Goal: Transaction & Acquisition: Purchase product/service

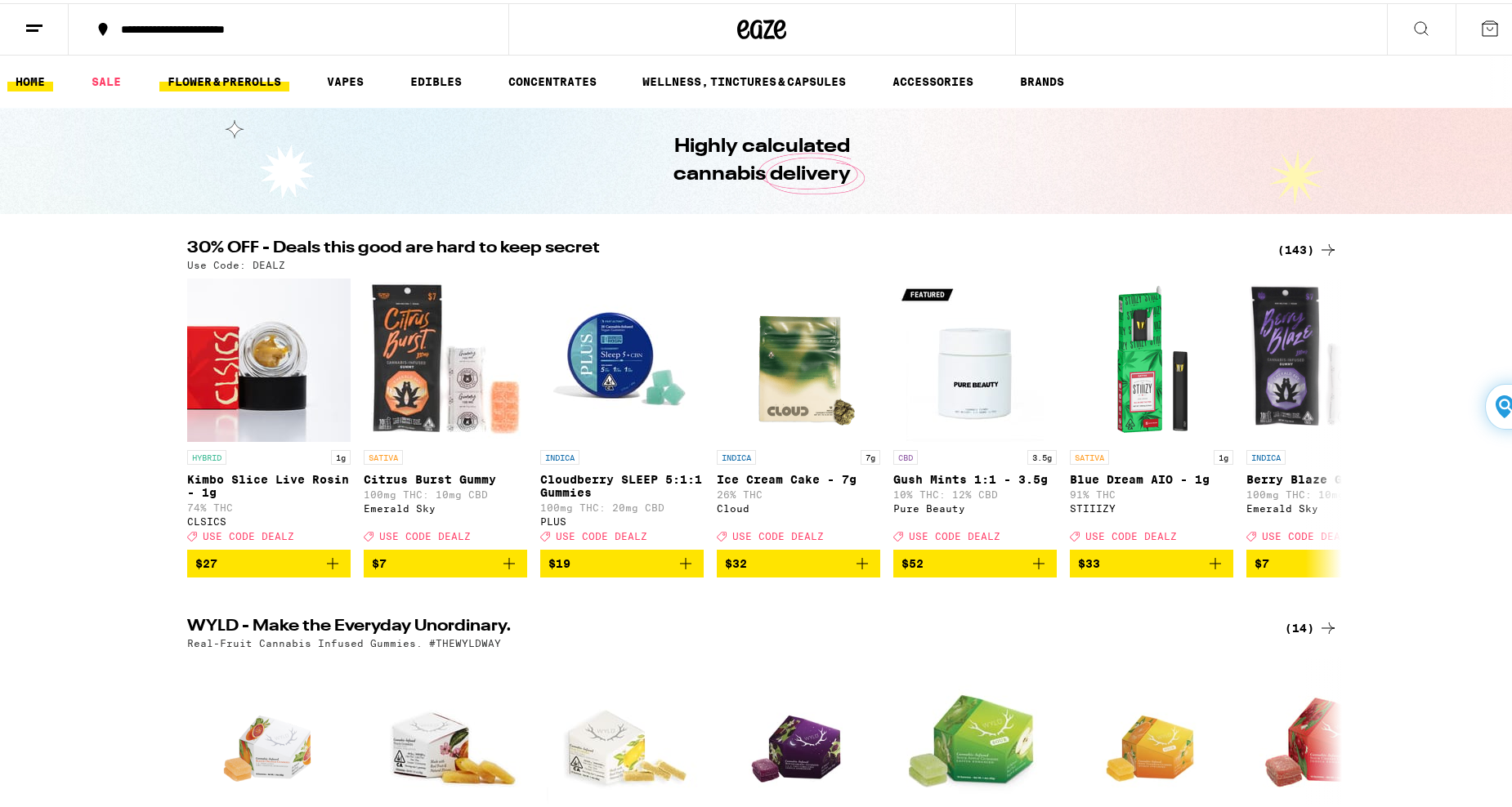
click at [252, 77] on link "FLOWER & PREROLLS" at bounding box center [224, 78] width 130 height 19
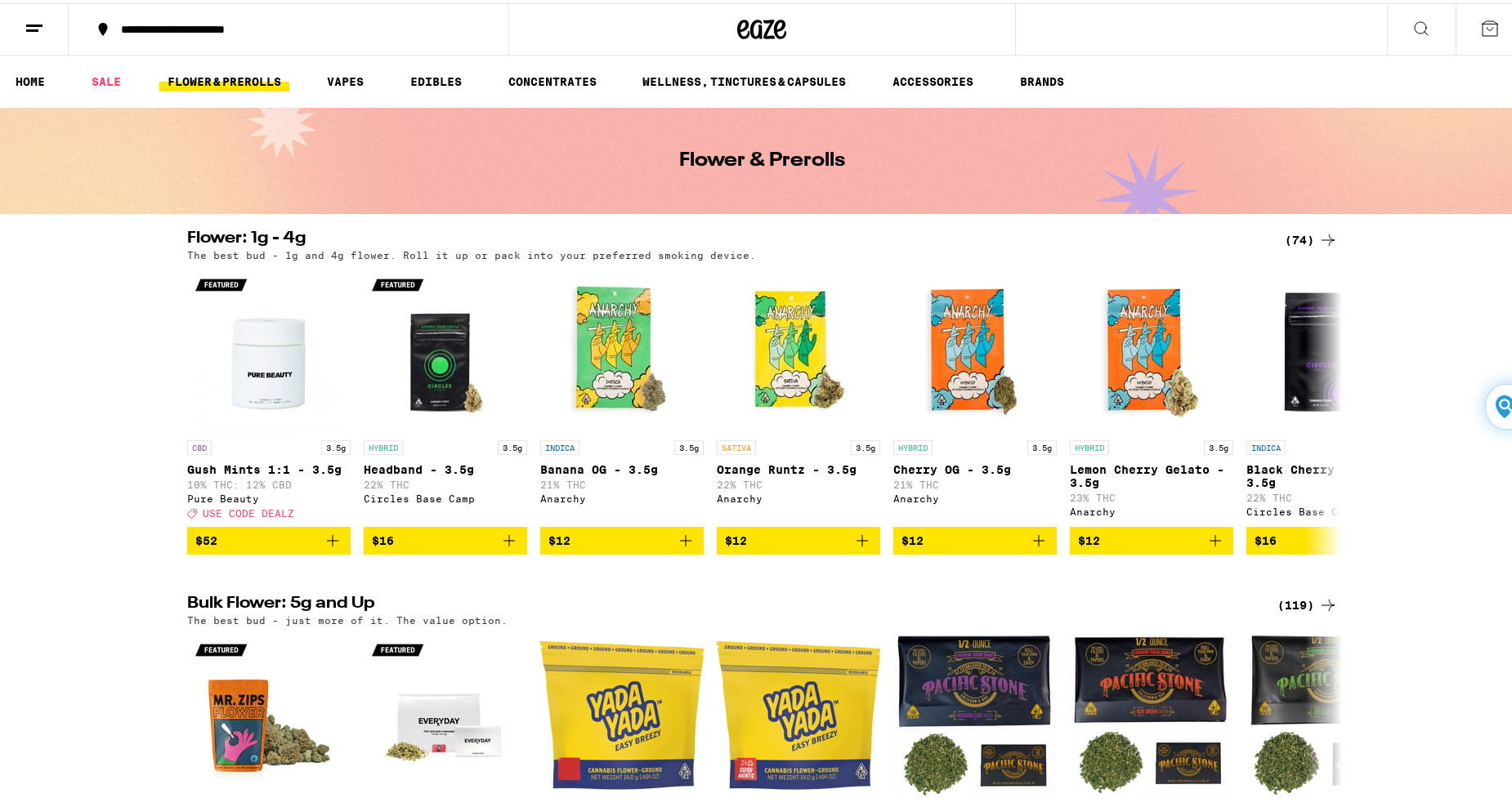
click at [33, 25] on icon at bounding box center [34, 25] width 19 height 19
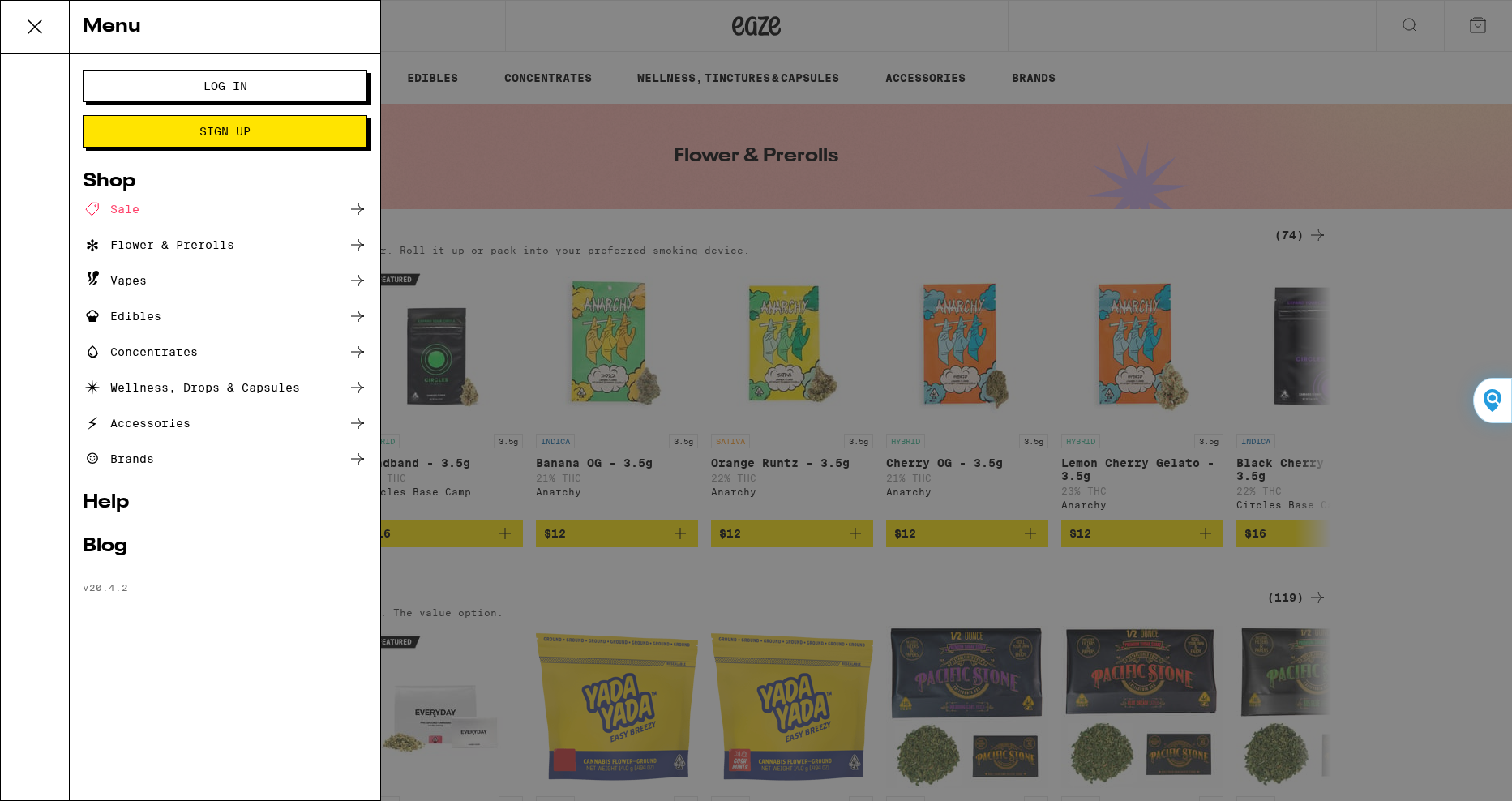
click at [524, 42] on div "Menu Log In Sign Up Shop Sale Flower & Prerolls Vapes Edibles Concentrates Well…" at bounding box center [756, 400] width 1512 height 801
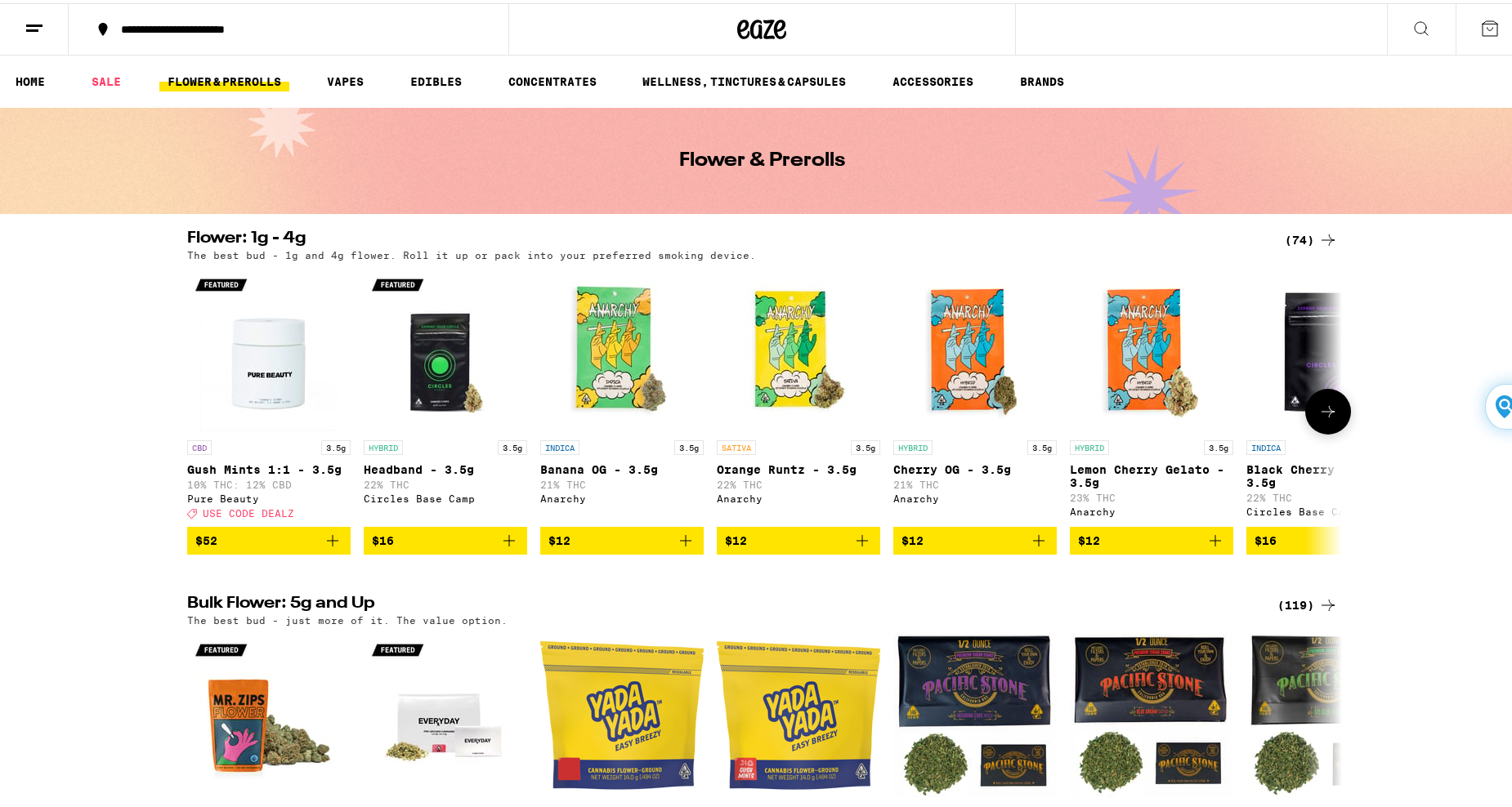
click at [1329, 415] on icon at bounding box center [1328, 408] width 19 height 19
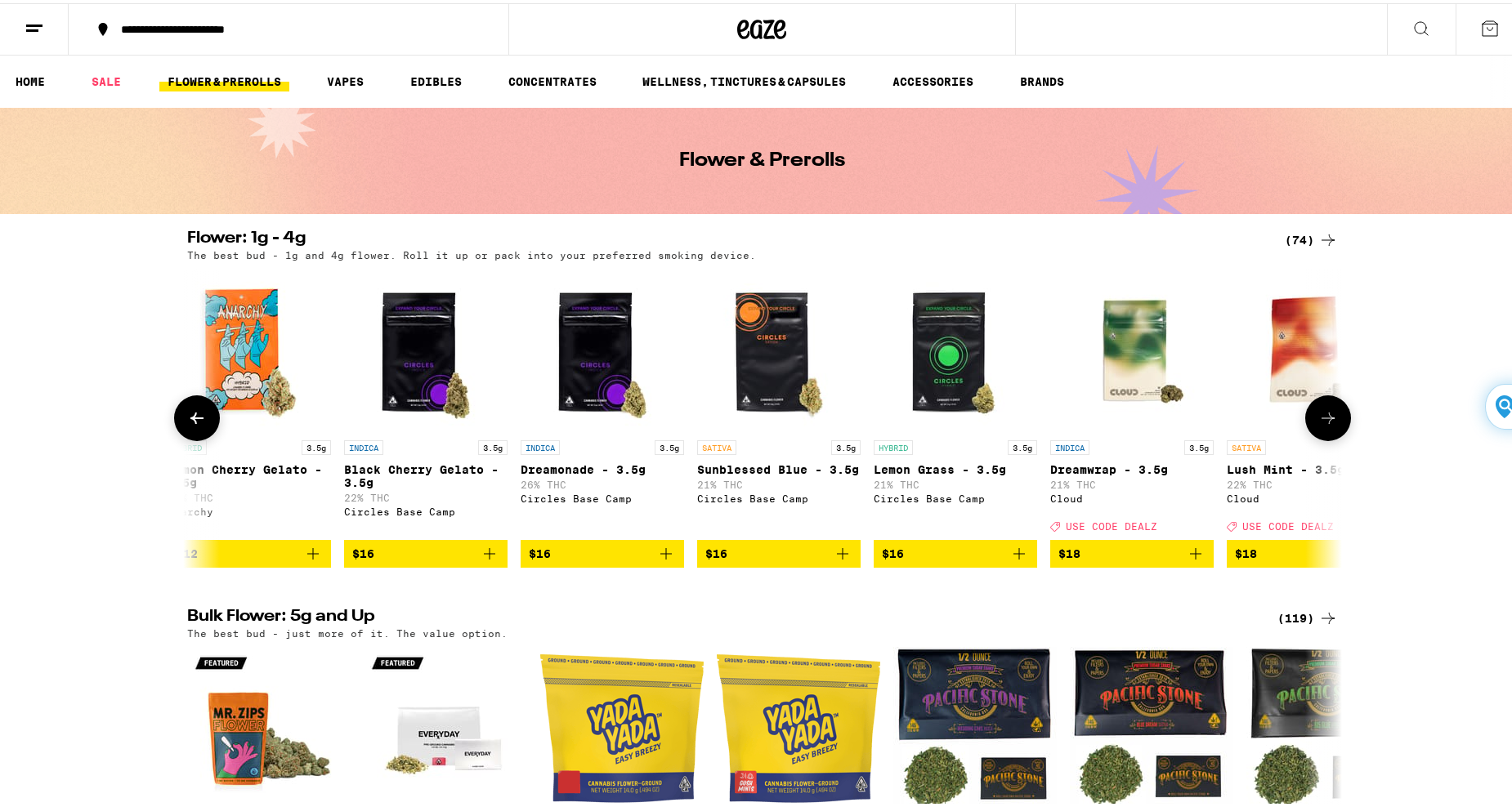
scroll to position [0, 973]
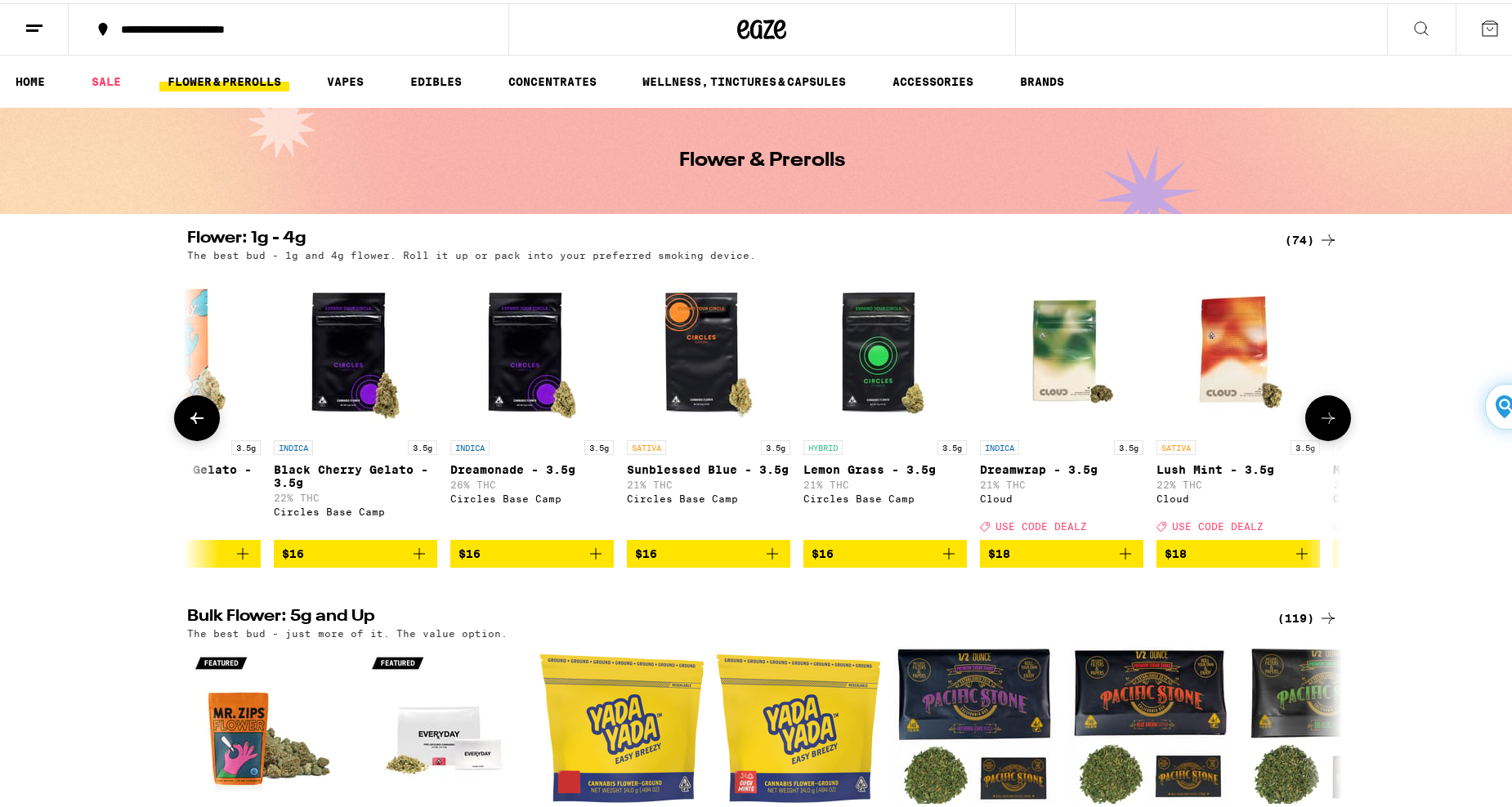
click at [1318, 419] on icon at bounding box center [1328, 414] width 19 height 19
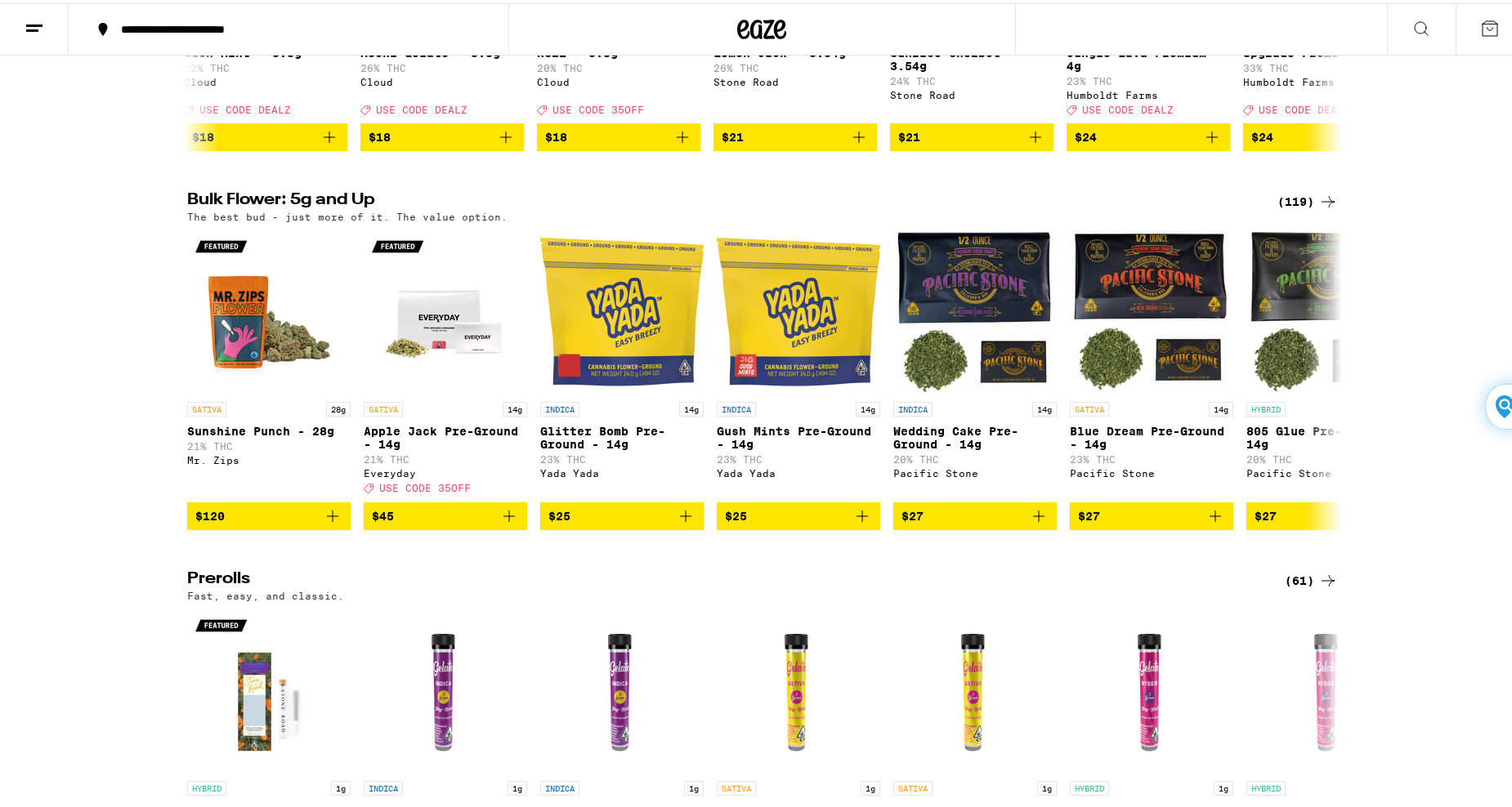
scroll to position [408, 0]
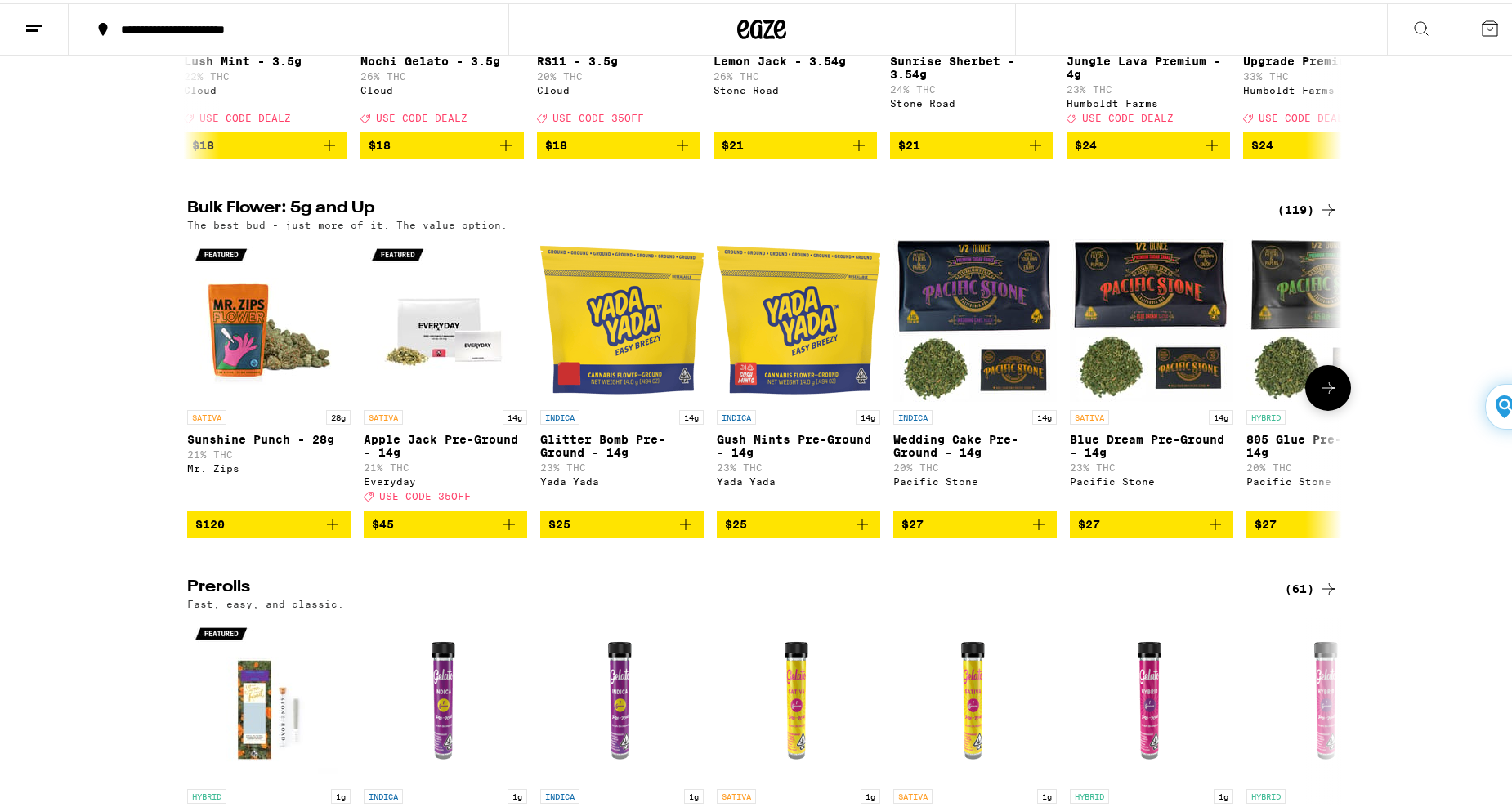
click at [1330, 394] on icon at bounding box center [1328, 385] width 19 height 19
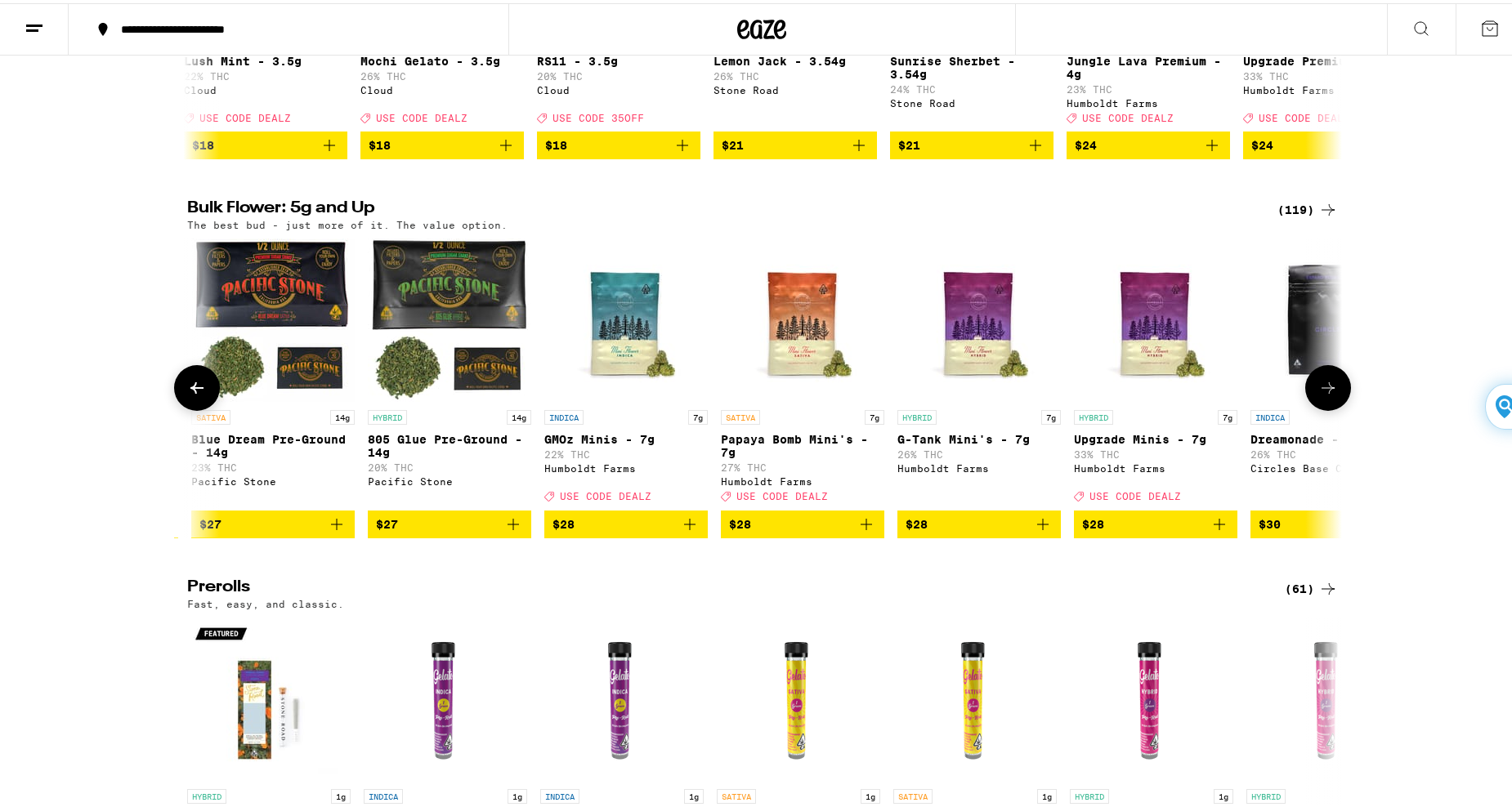
scroll to position [0, 973]
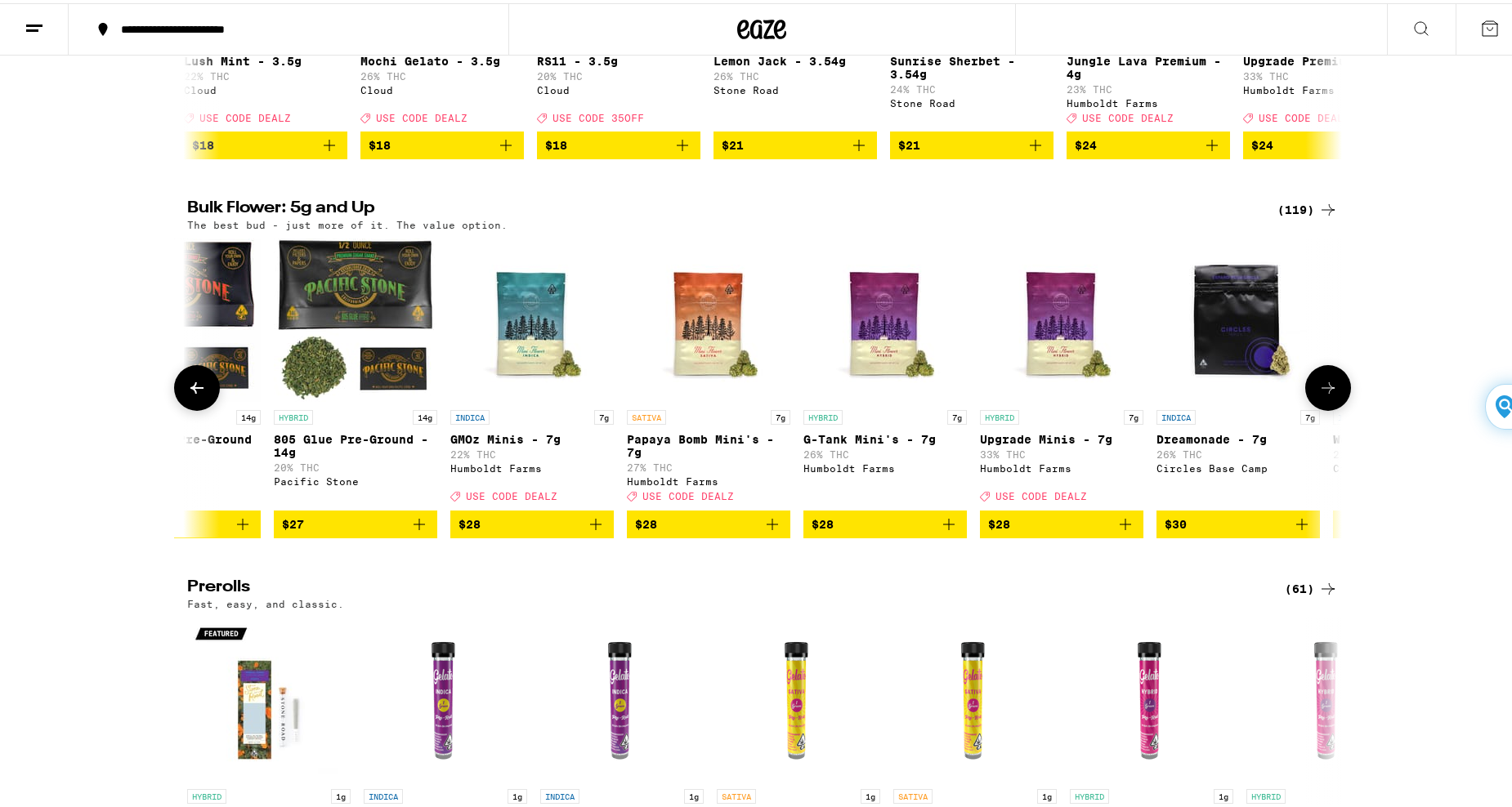
click at [524, 362] on img "Open page for GMOz Minis - 7g from Humboldt Farms" at bounding box center [532, 317] width 163 height 163
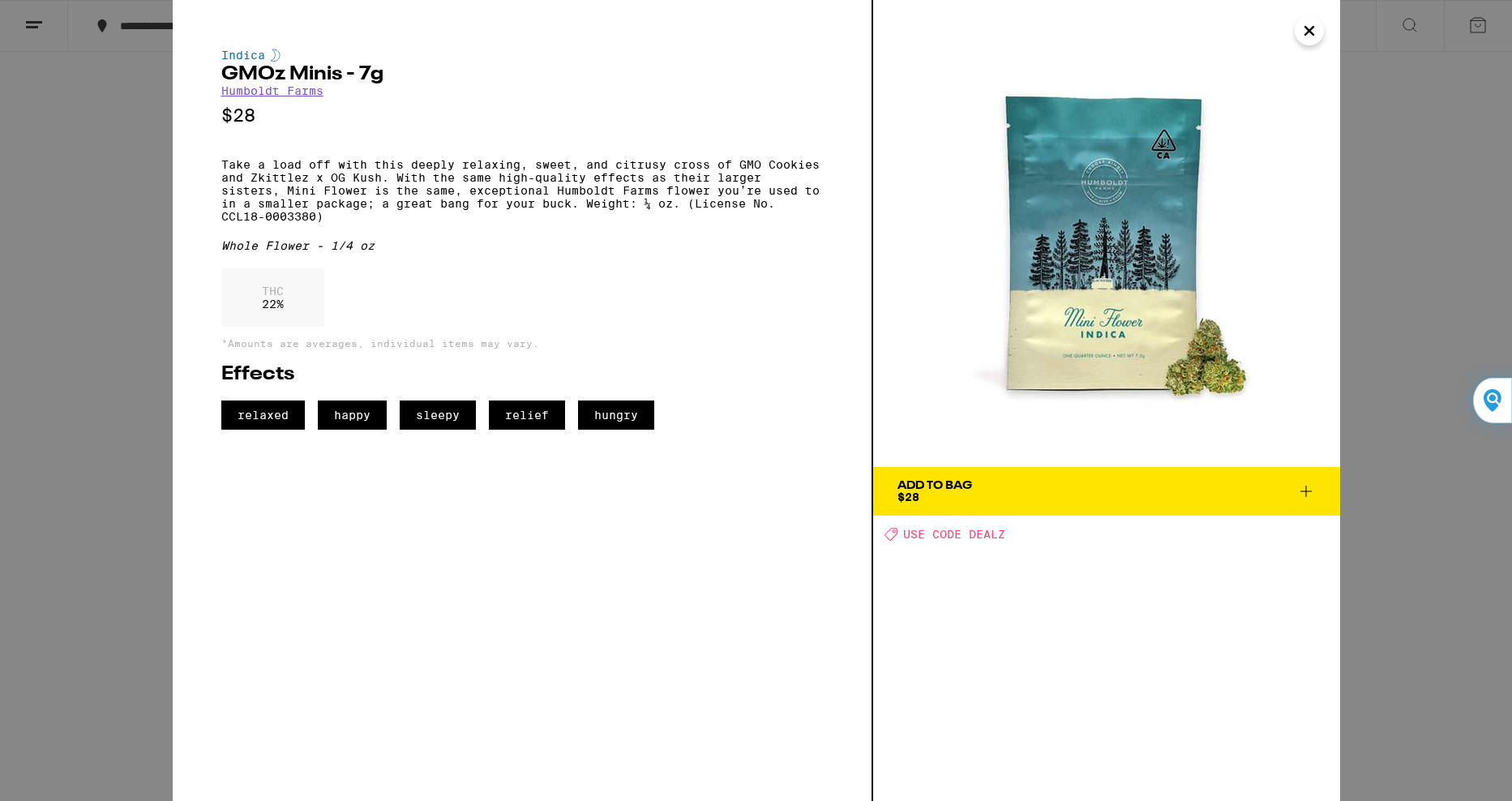
click at [1309, 29] on icon "Close" at bounding box center [1309, 31] width 19 height 24
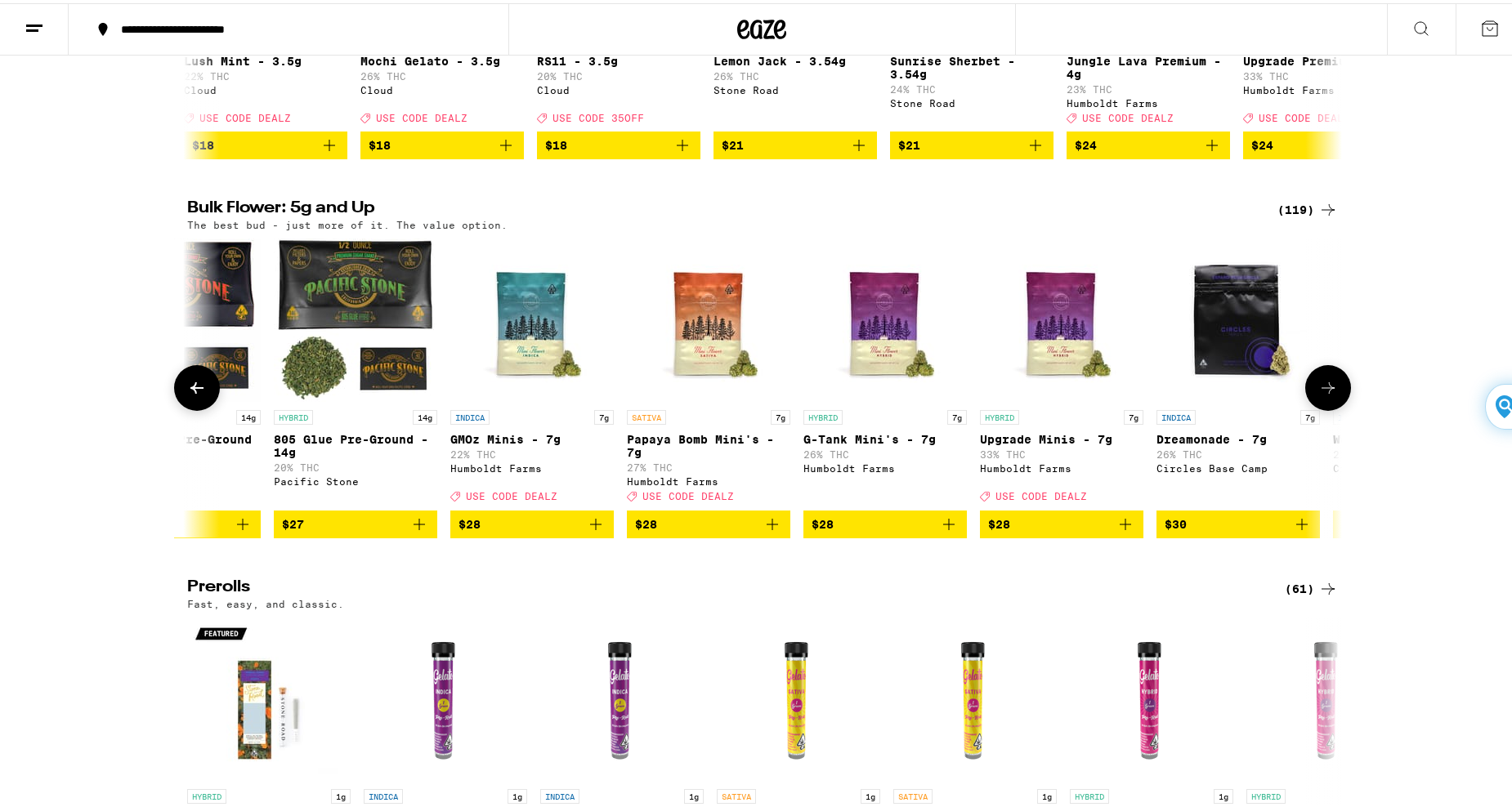
click at [698, 341] on img "Open page for Papaya Bomb Mini's - 7g from Humboldt Farms" at bounding box center [708, 317] width 163 height 163
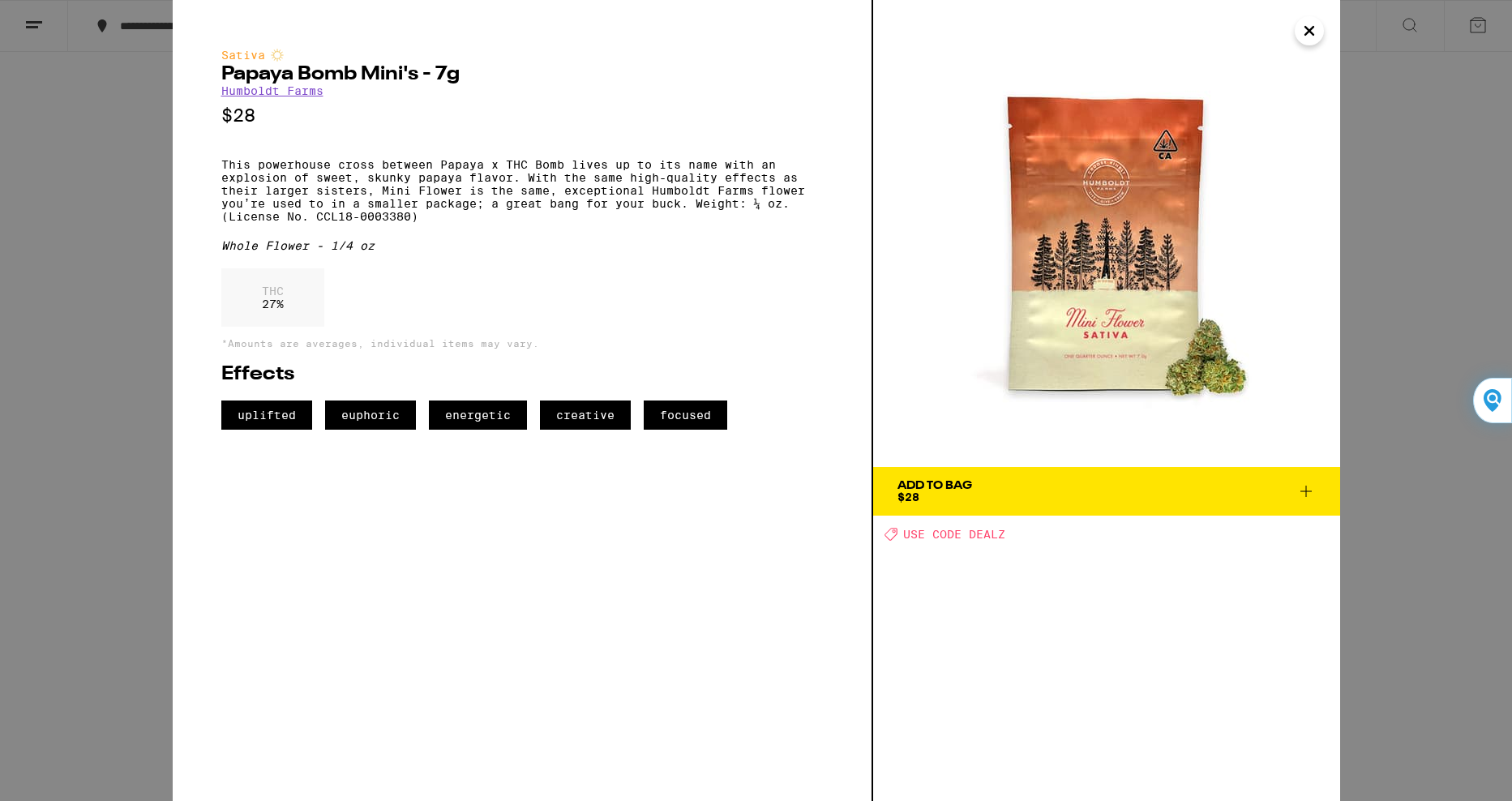
click at [1308, 35] on icon "Close" at bounding box center [1309, 31] width 19 height 24
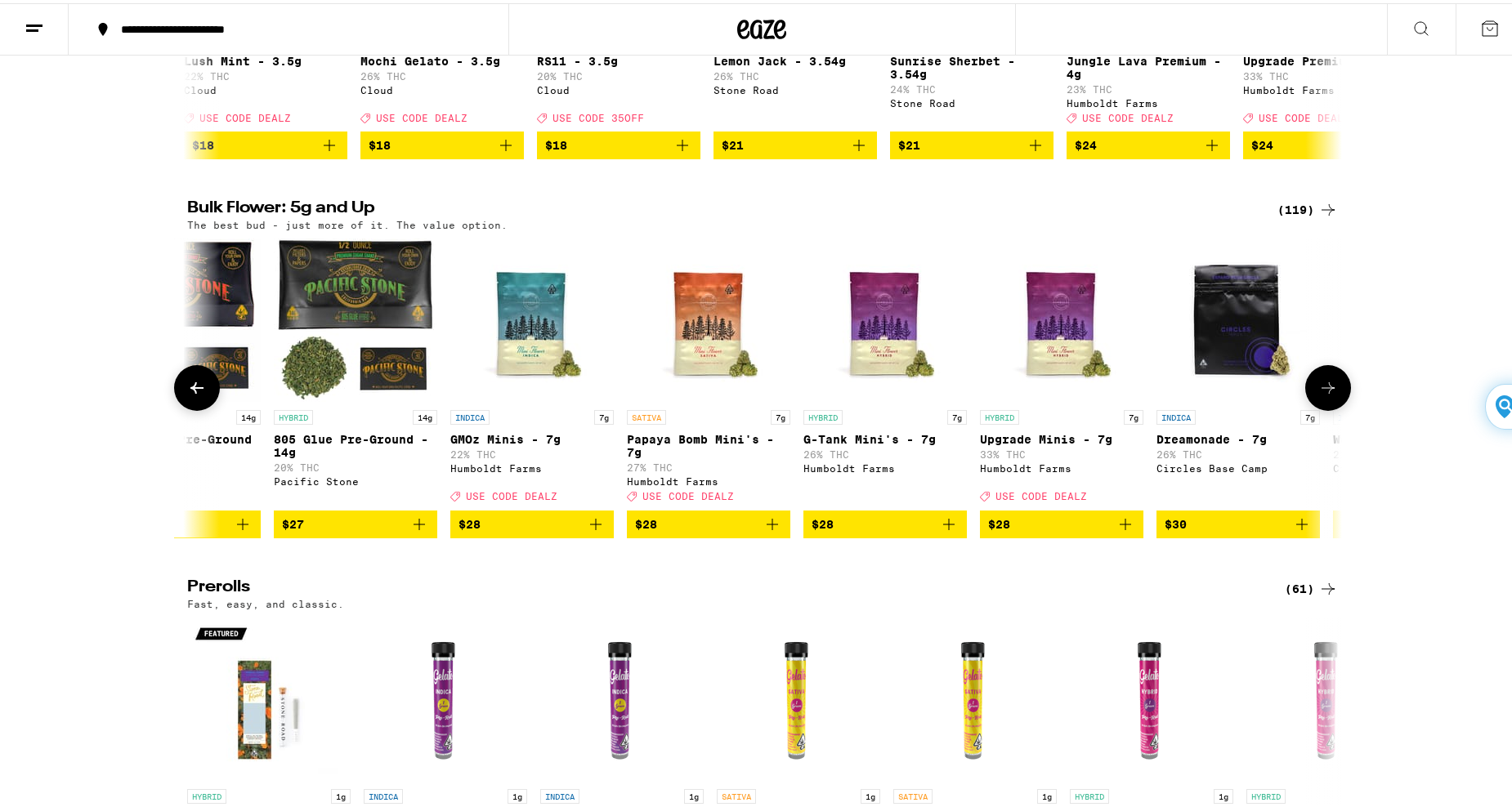
click at [1326, 391] on icon at bounding box center [1328, 385] width 13 height 11
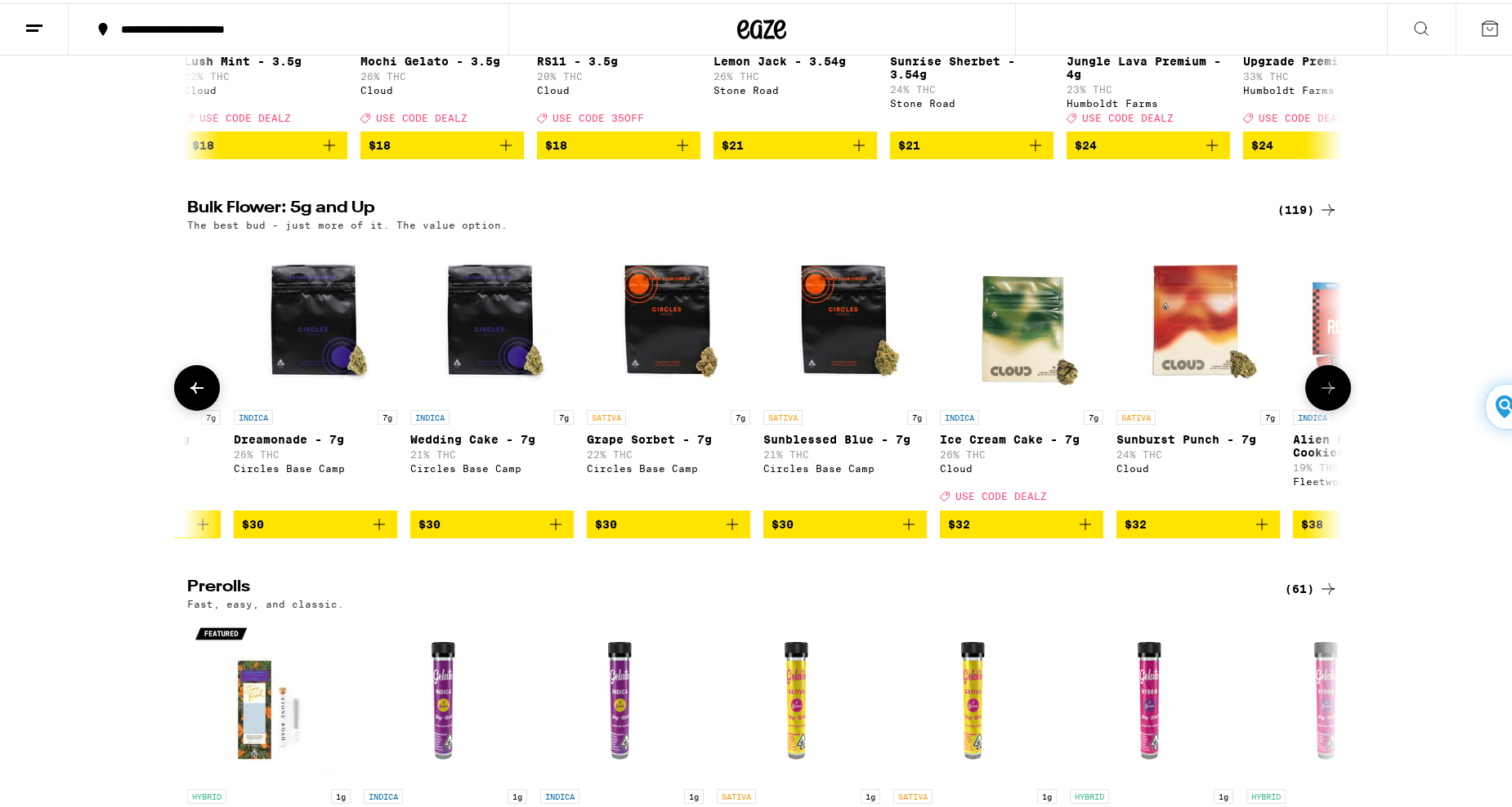
scroll to position [0, 1945]
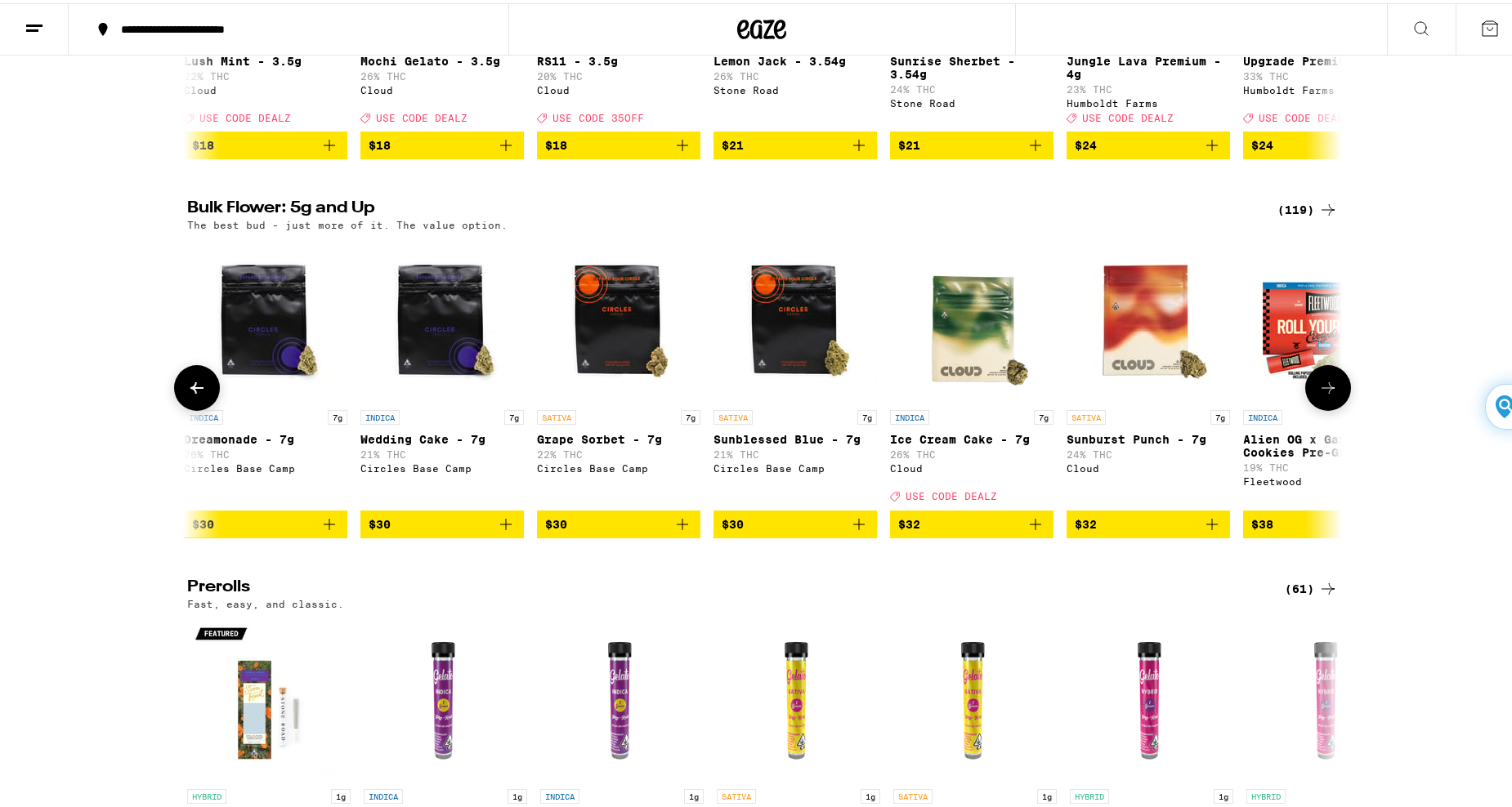
click at [1326, 391] on icon at bounding box center [1328, 385] width 13 height 11
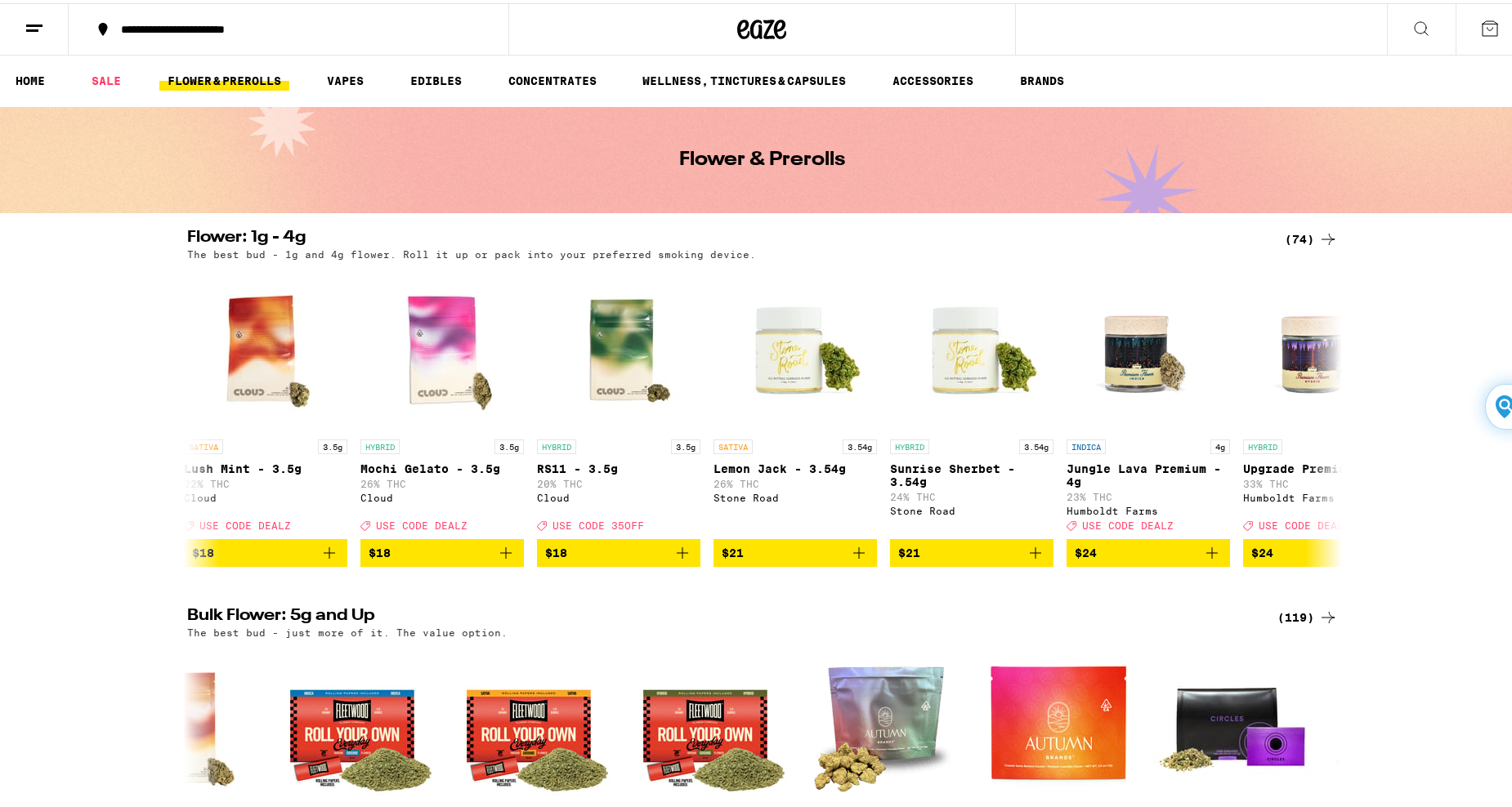
scroll to position [0, 0]
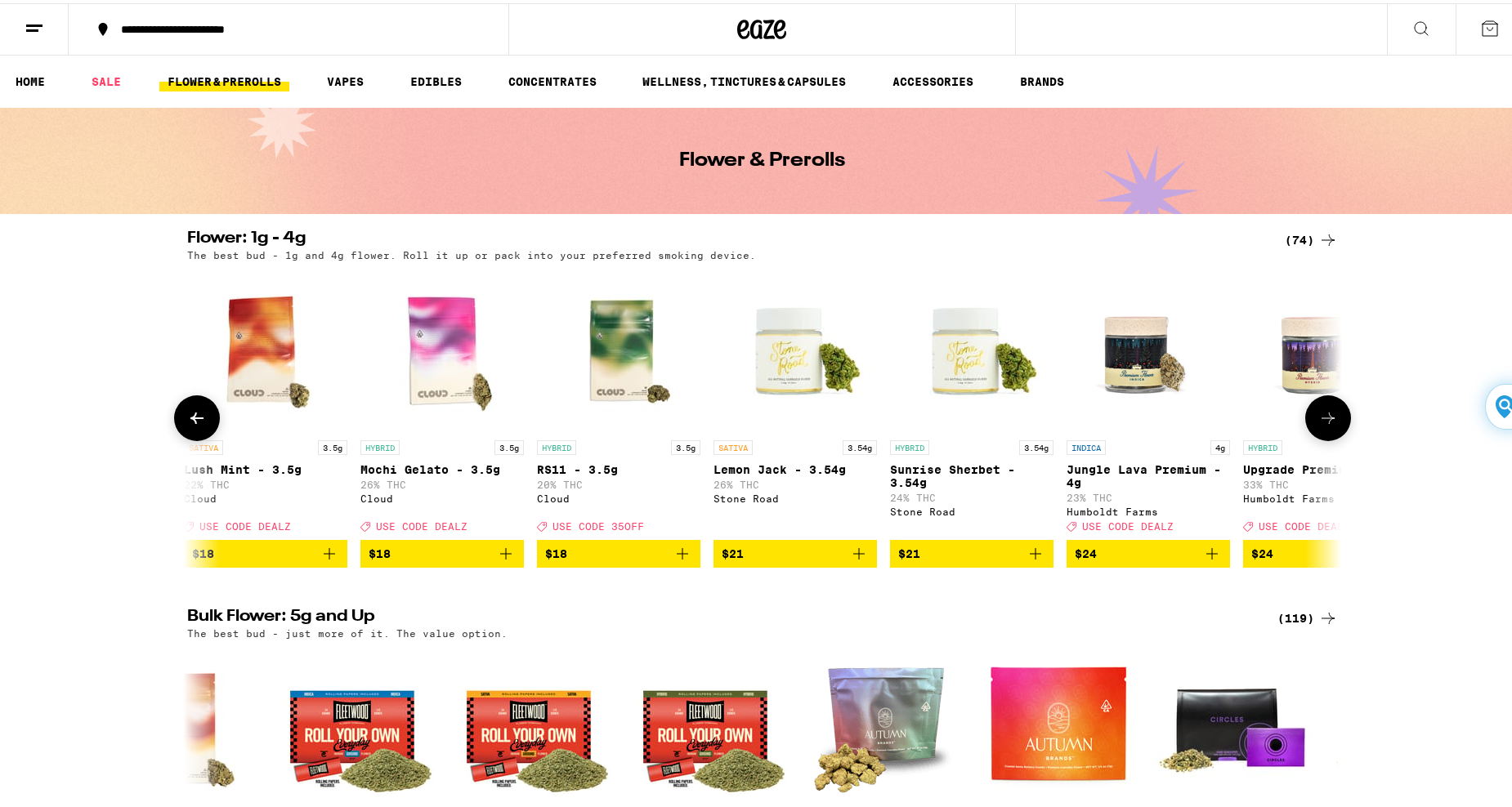
click at [438, 373] on img "Open page for Mochi Gelato - 3.5g from Cloud" at bounding box center [442, 347] width 163 height 163
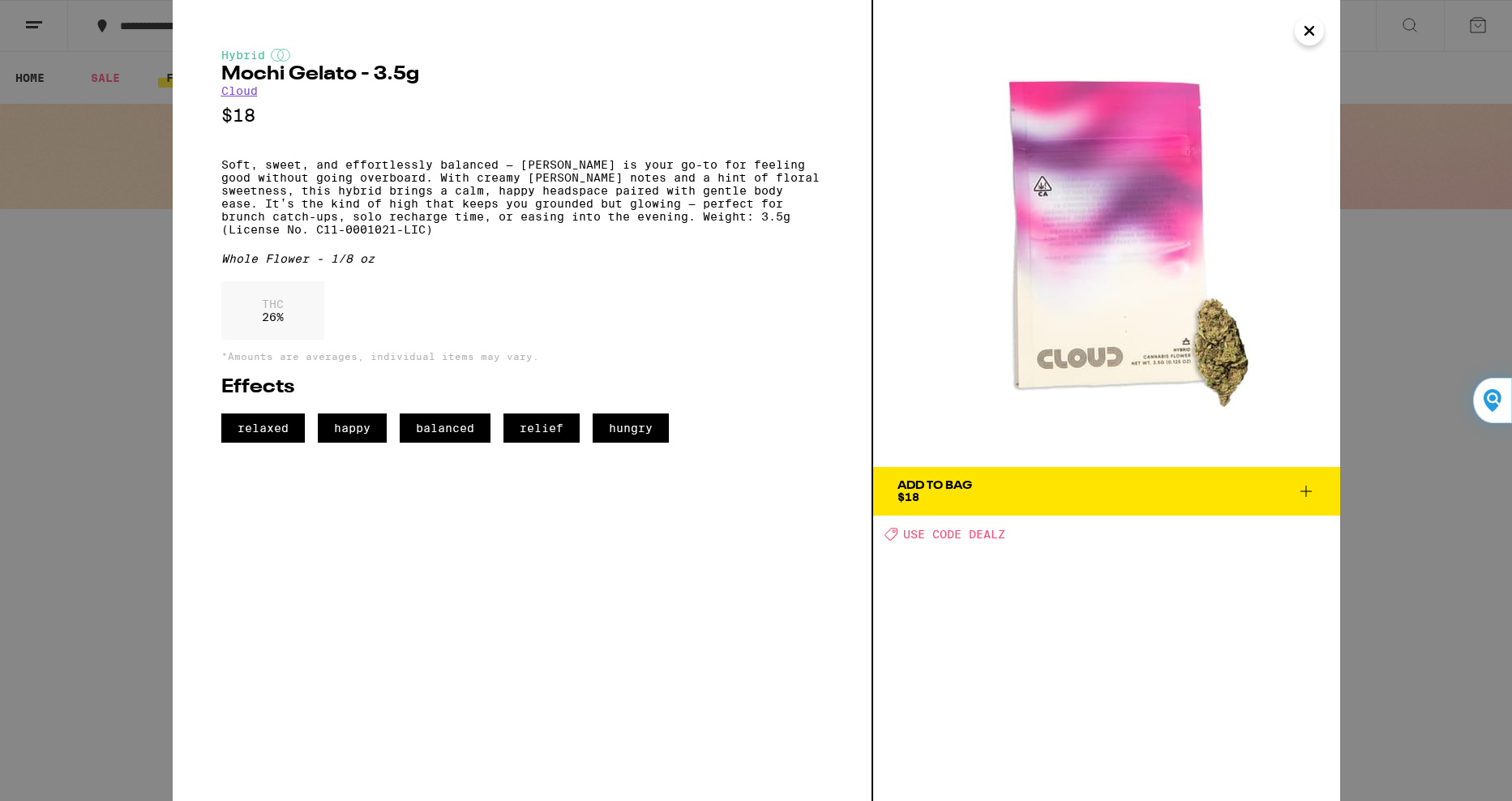
click at [1313, 31] on icon "Close" at bounding box center [1309, 31] width 19 height 24
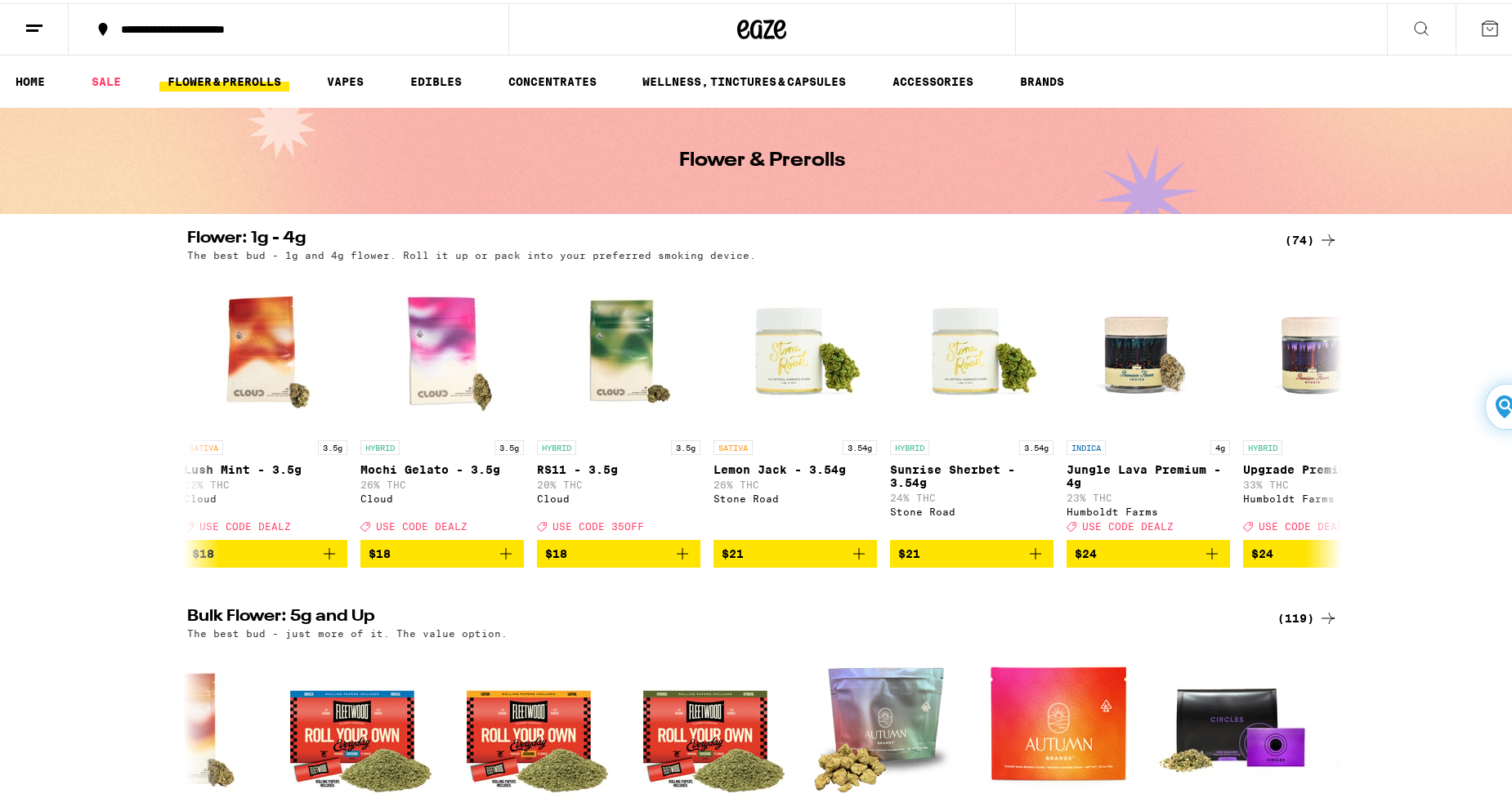
click at [1411, 22] on icon at bounding box center [1421, 25] width 19 height 19
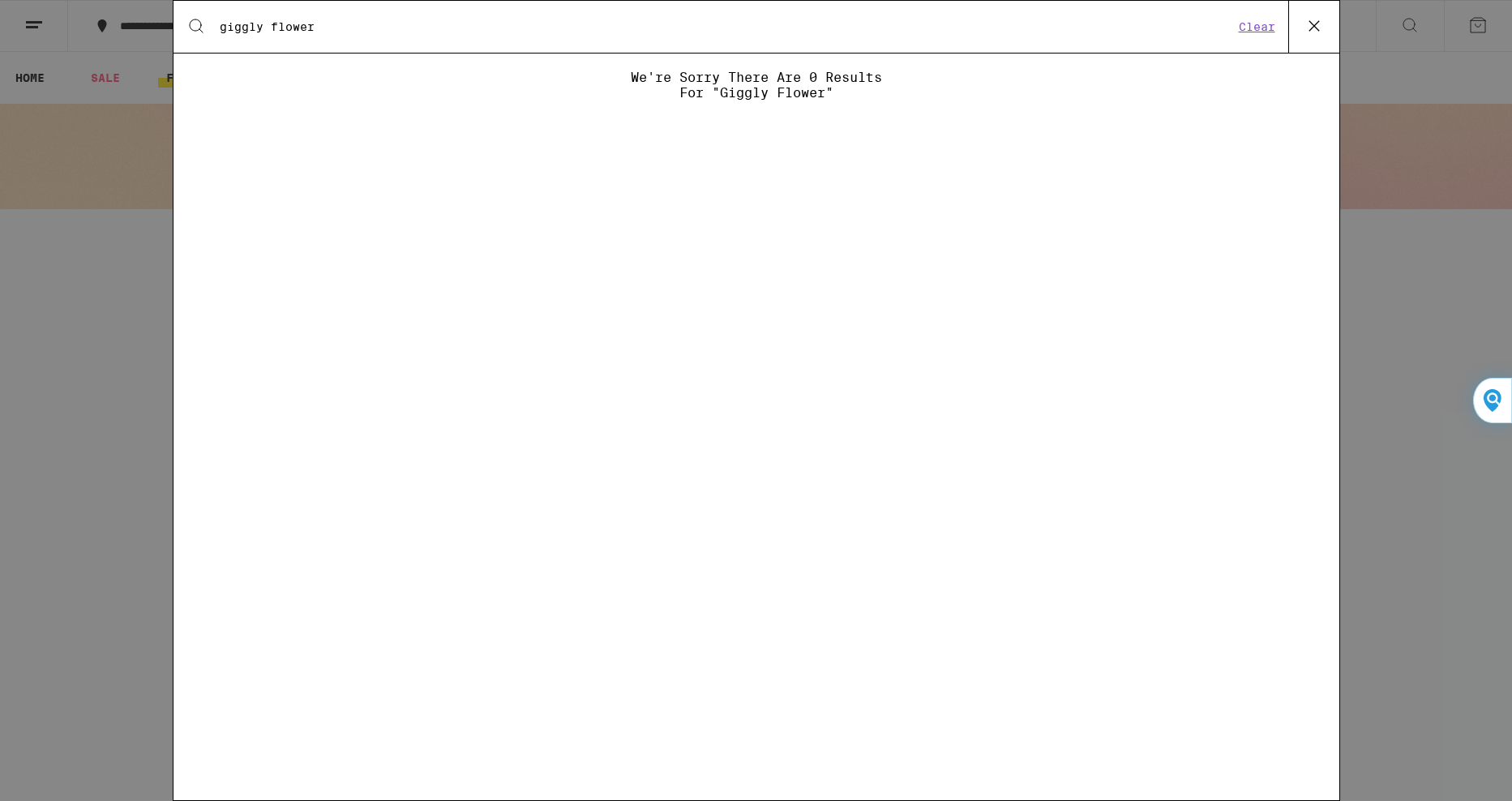
type input "giggly flower"
click at [1314, 23] on icon at bounding box center [1314, 26] width 24 height 24
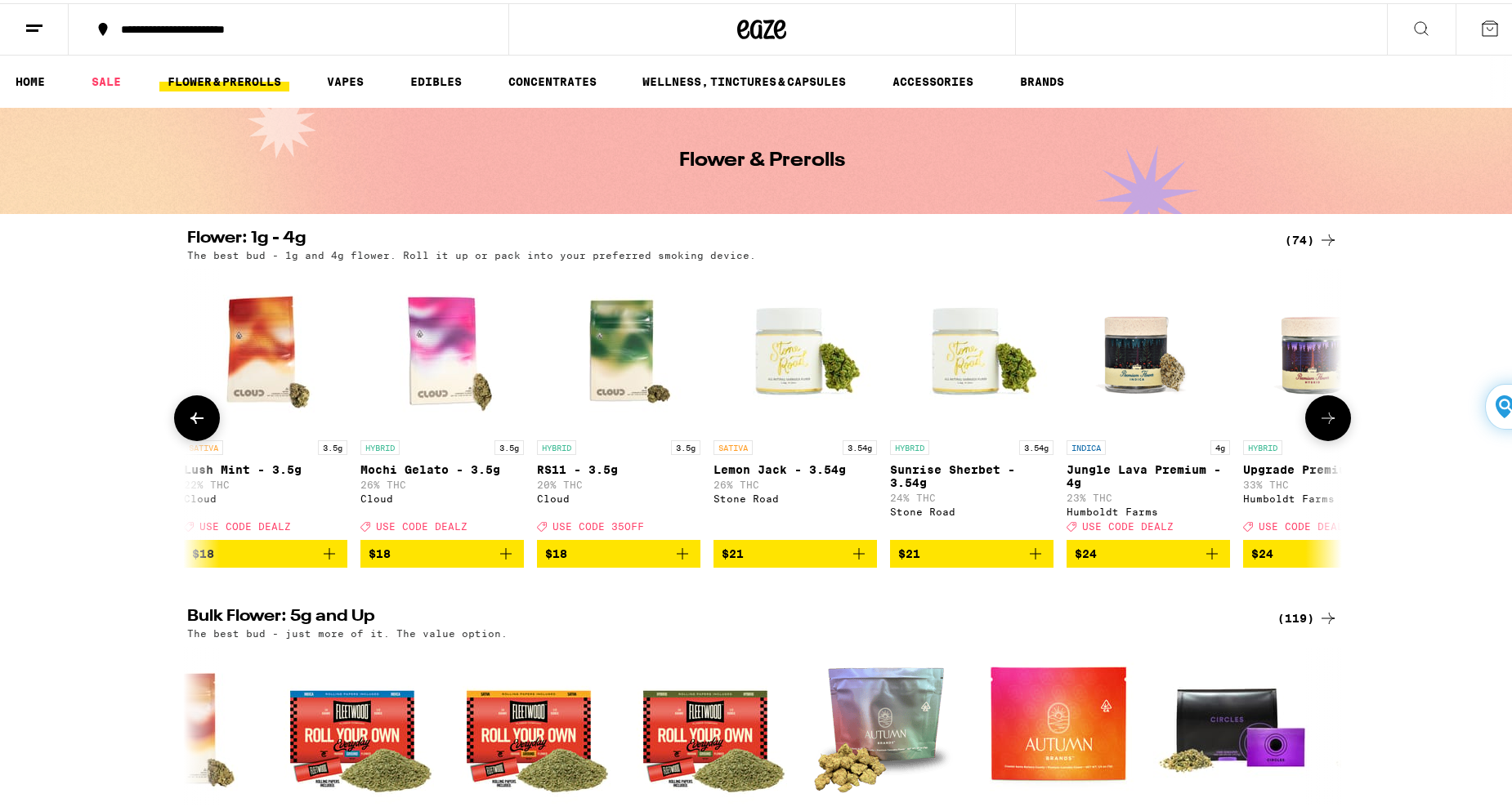
click at [953, 379] on img "Open page for Sunrise Sherbet - 3.54g from Stone Road" at bounding box center [972, 347] width 163 height 163
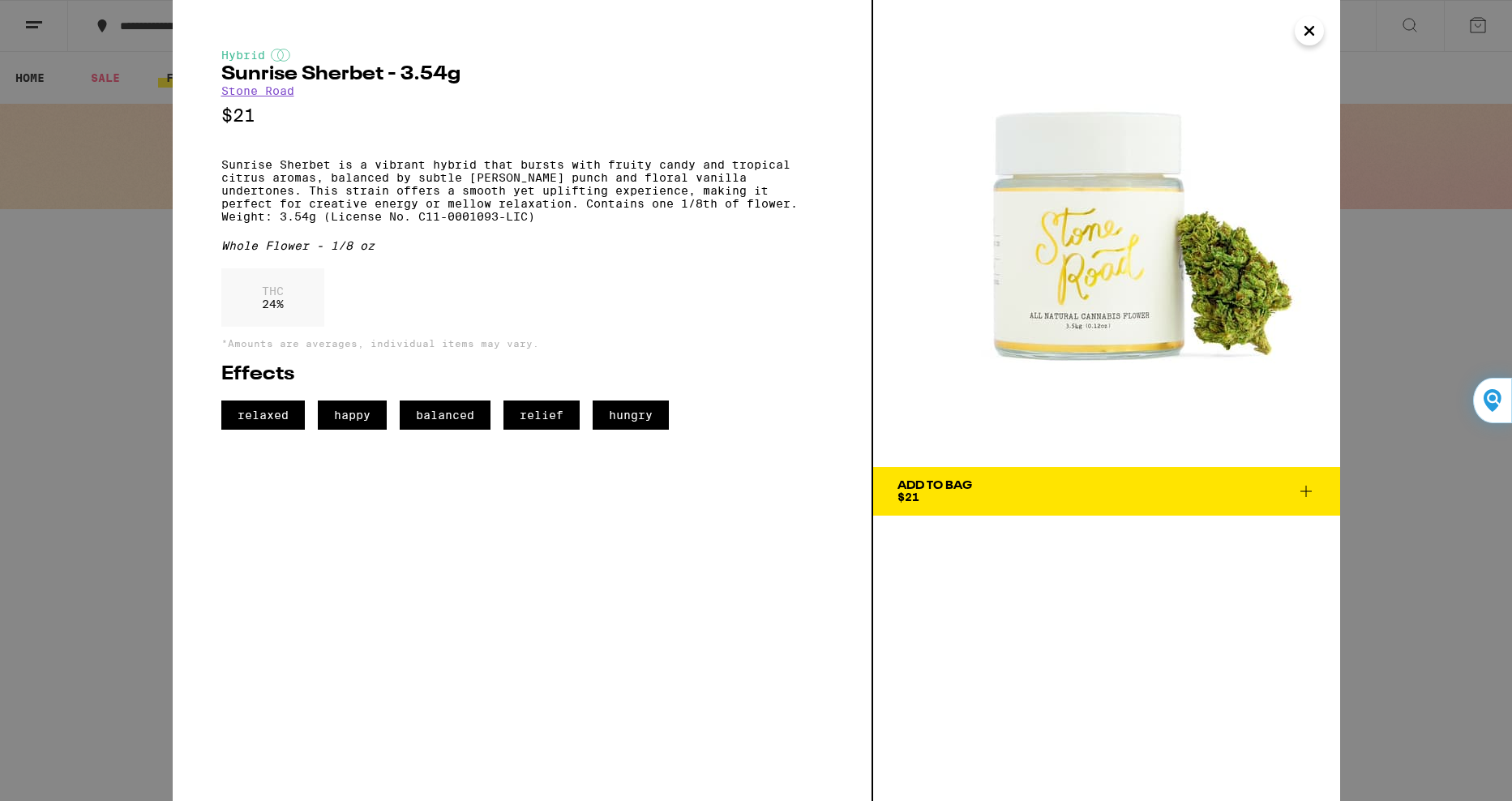
click at [1305, 31] on icon "Close" at bounding box center [1309, 31] width 19 height 24
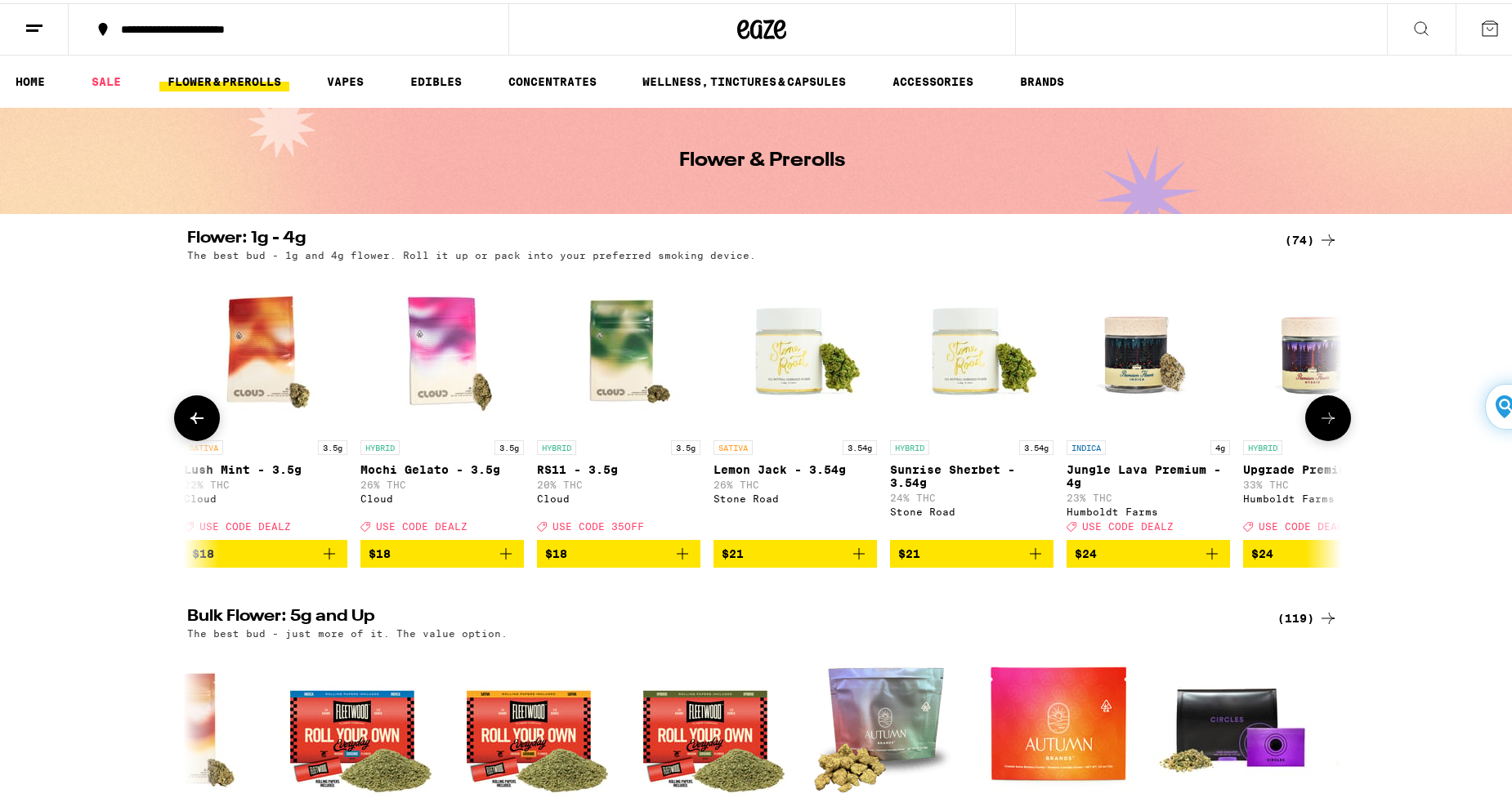
click at [1318, 418] on icon at bounding box center [1328, 414] width 19 height 19
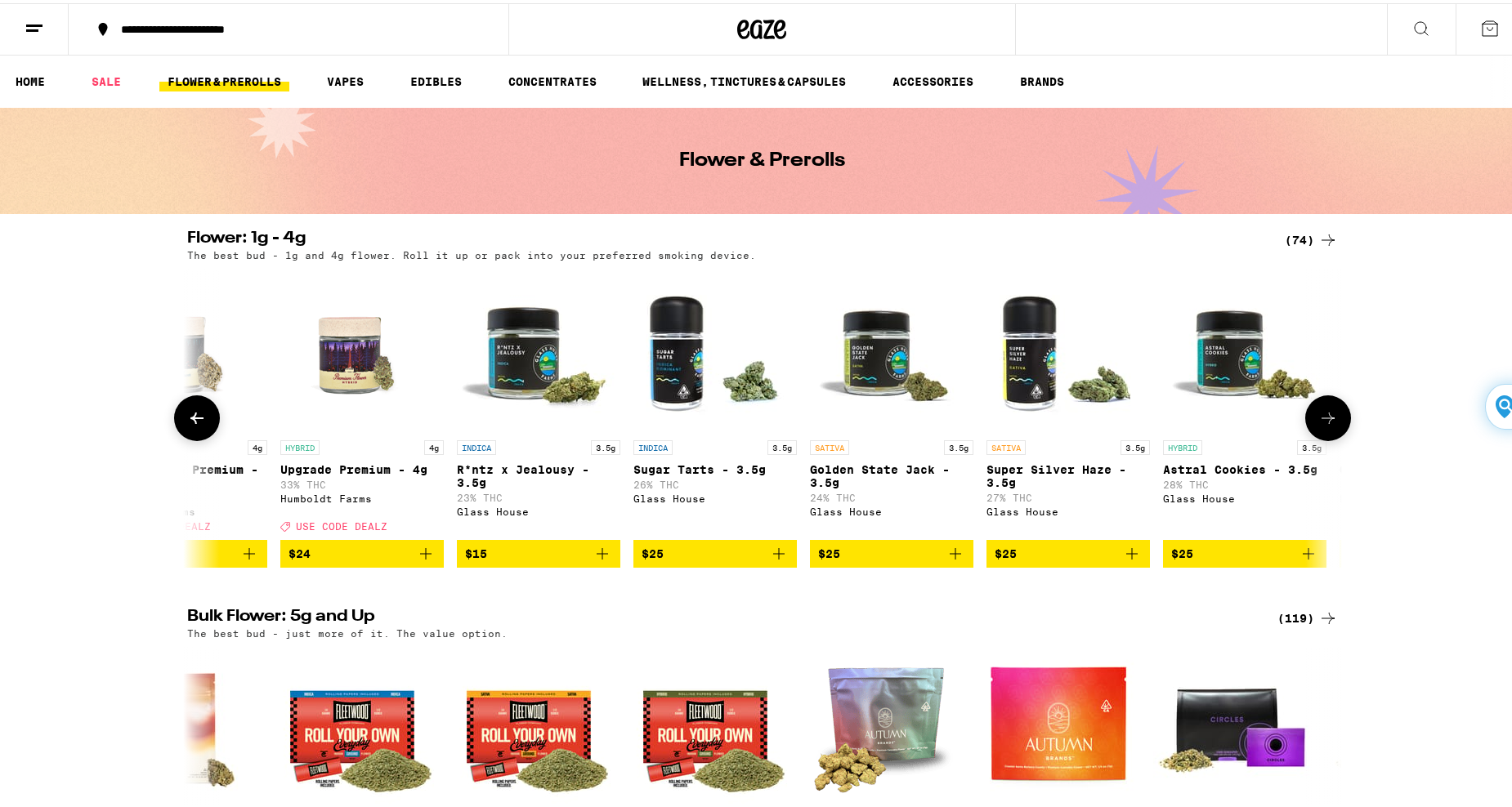
scroll to position [0, 2918]
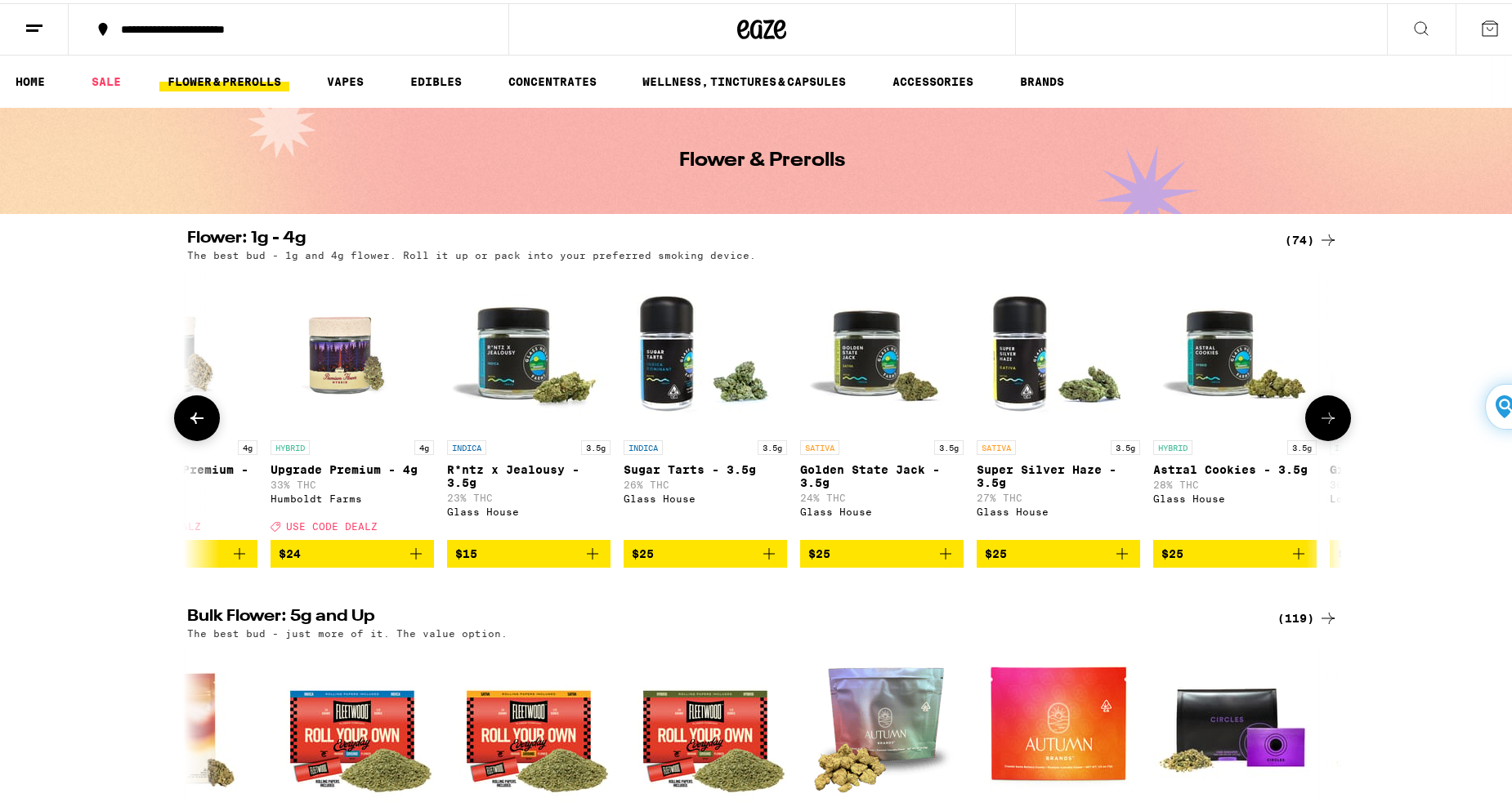
click at [1219, 368] on img "Open page for Astral Cookies - 3.5g from Glass House" at bounding box center [1234, 347] width 163 height 163
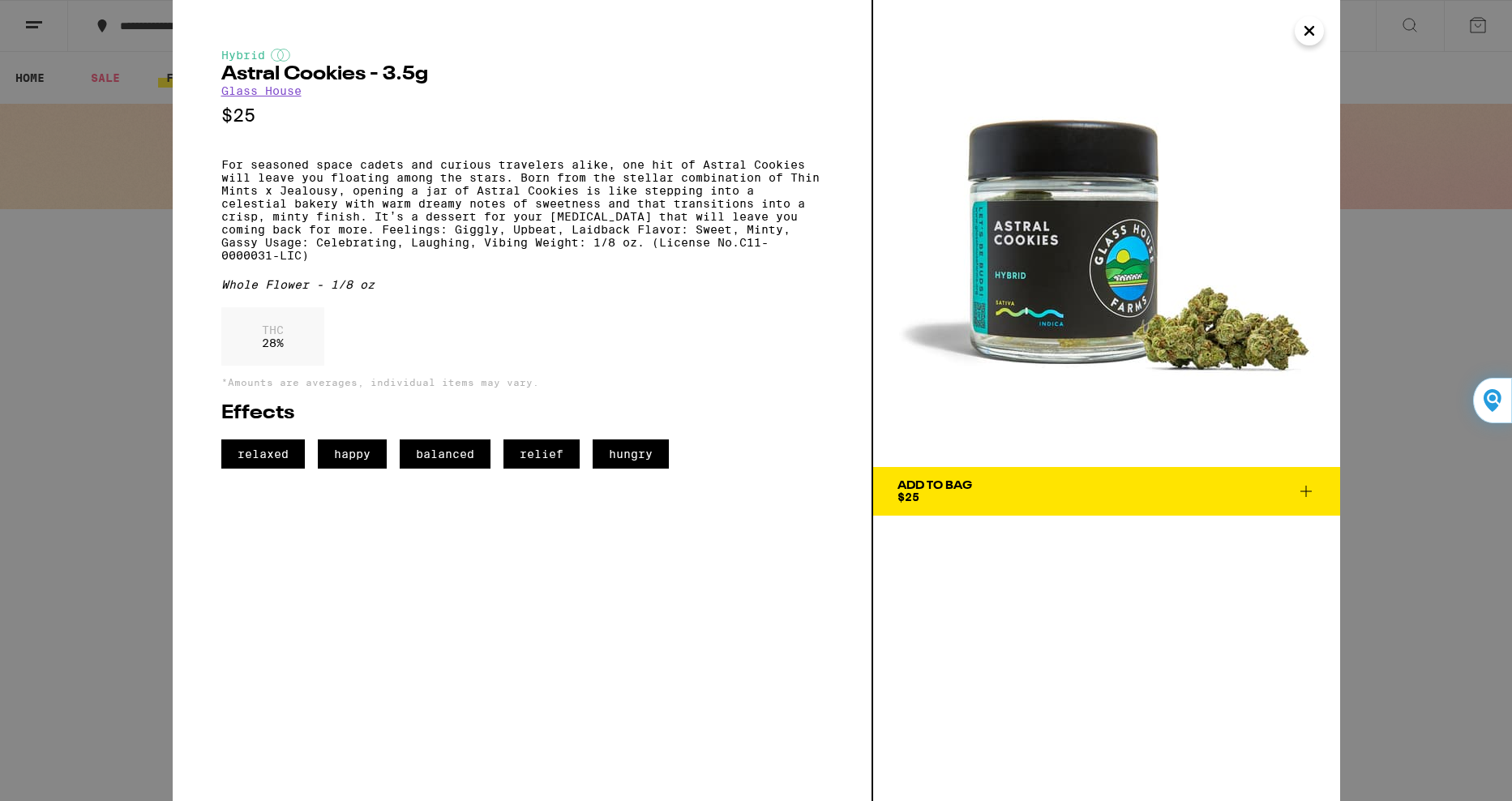
click at [1311, 26] on icon "Close" at bounding box center [1309, 31] width 19 height 24
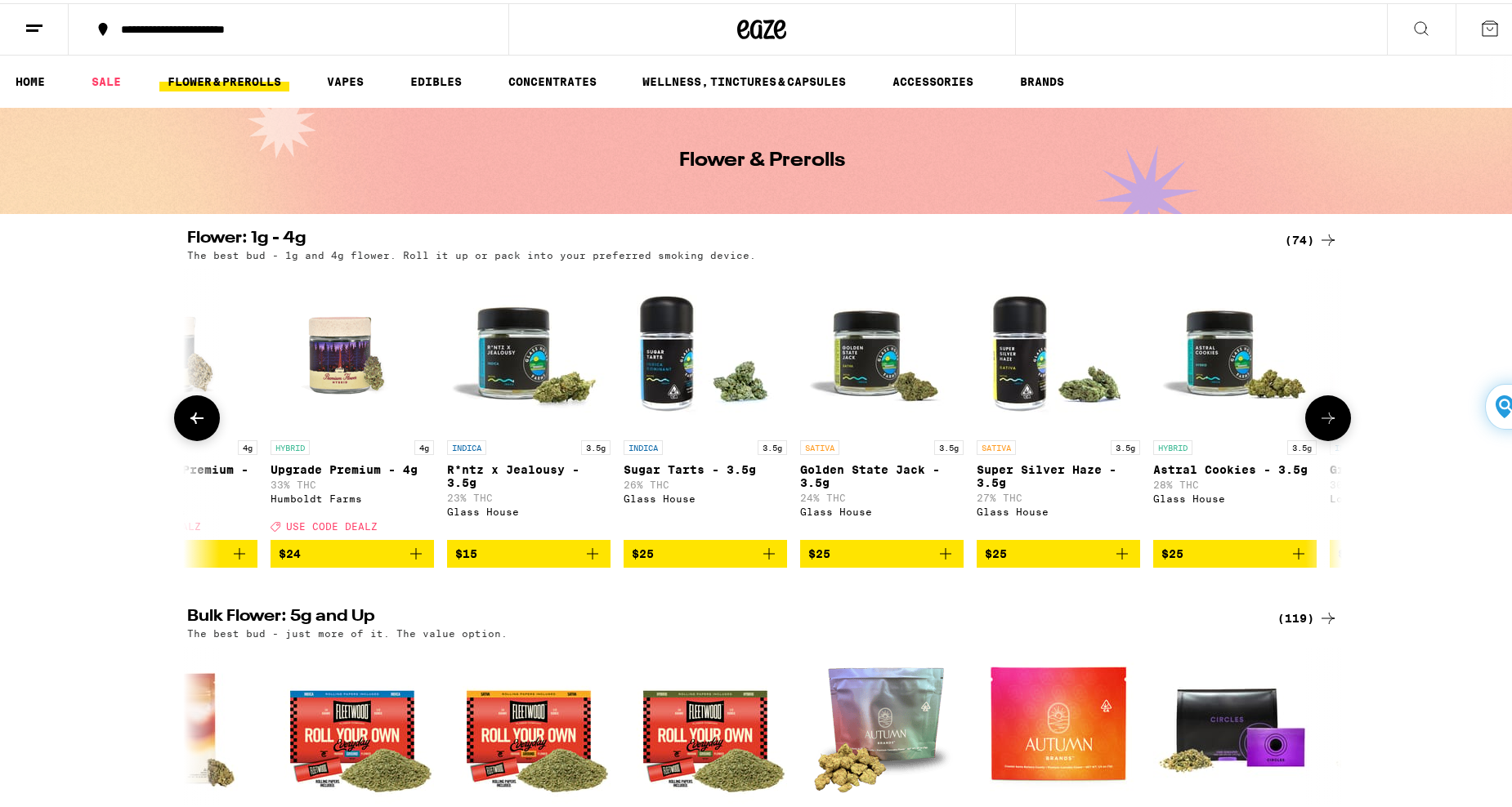
click at [1318, 425] on icon at bounding box center [1328, 414] width 19 height 19
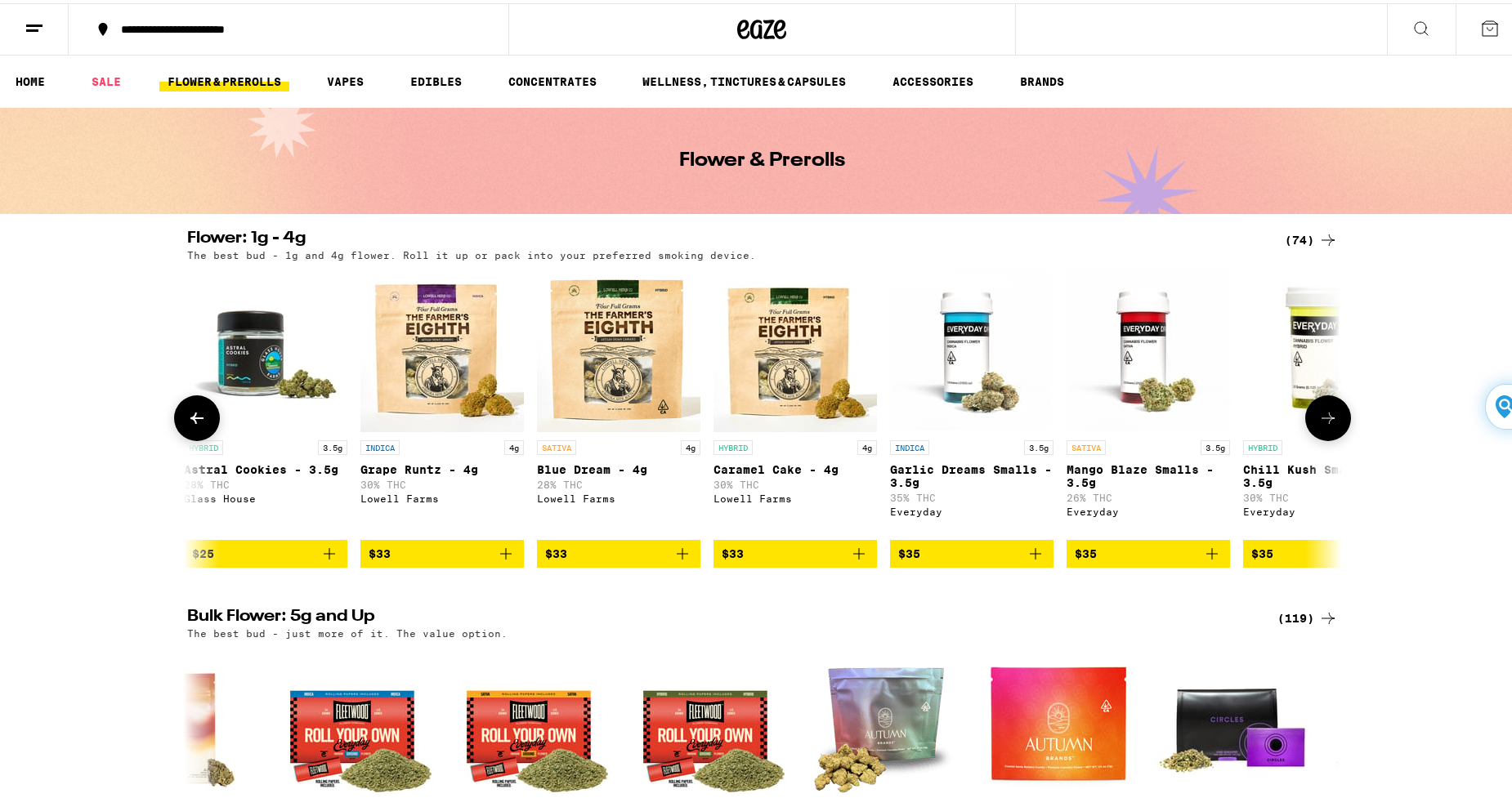
scroll to position [0, 3890]
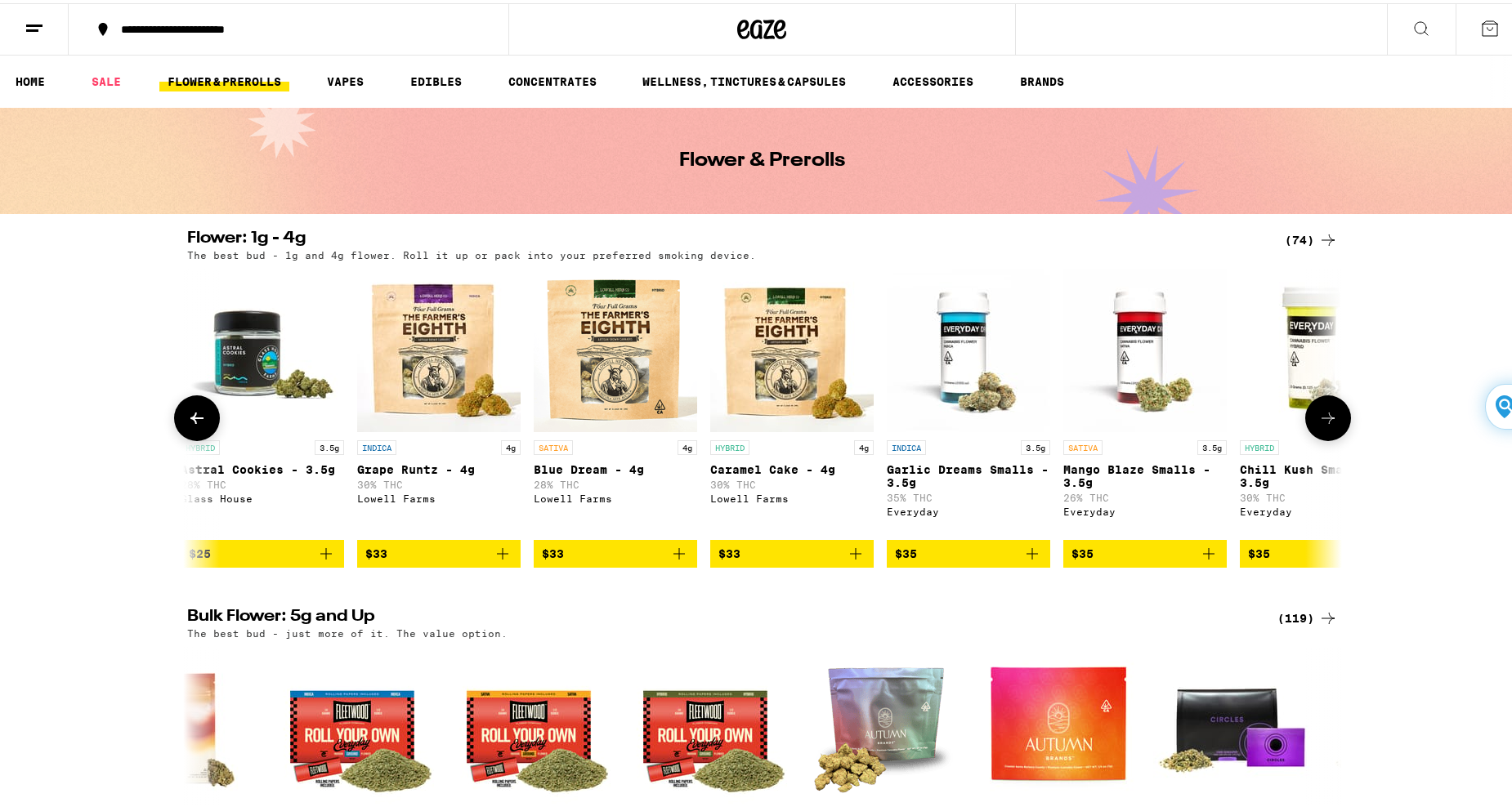
click at [792, 499] on div "Lowell Farms" at bounding box center [792, 495] width 163 height 11
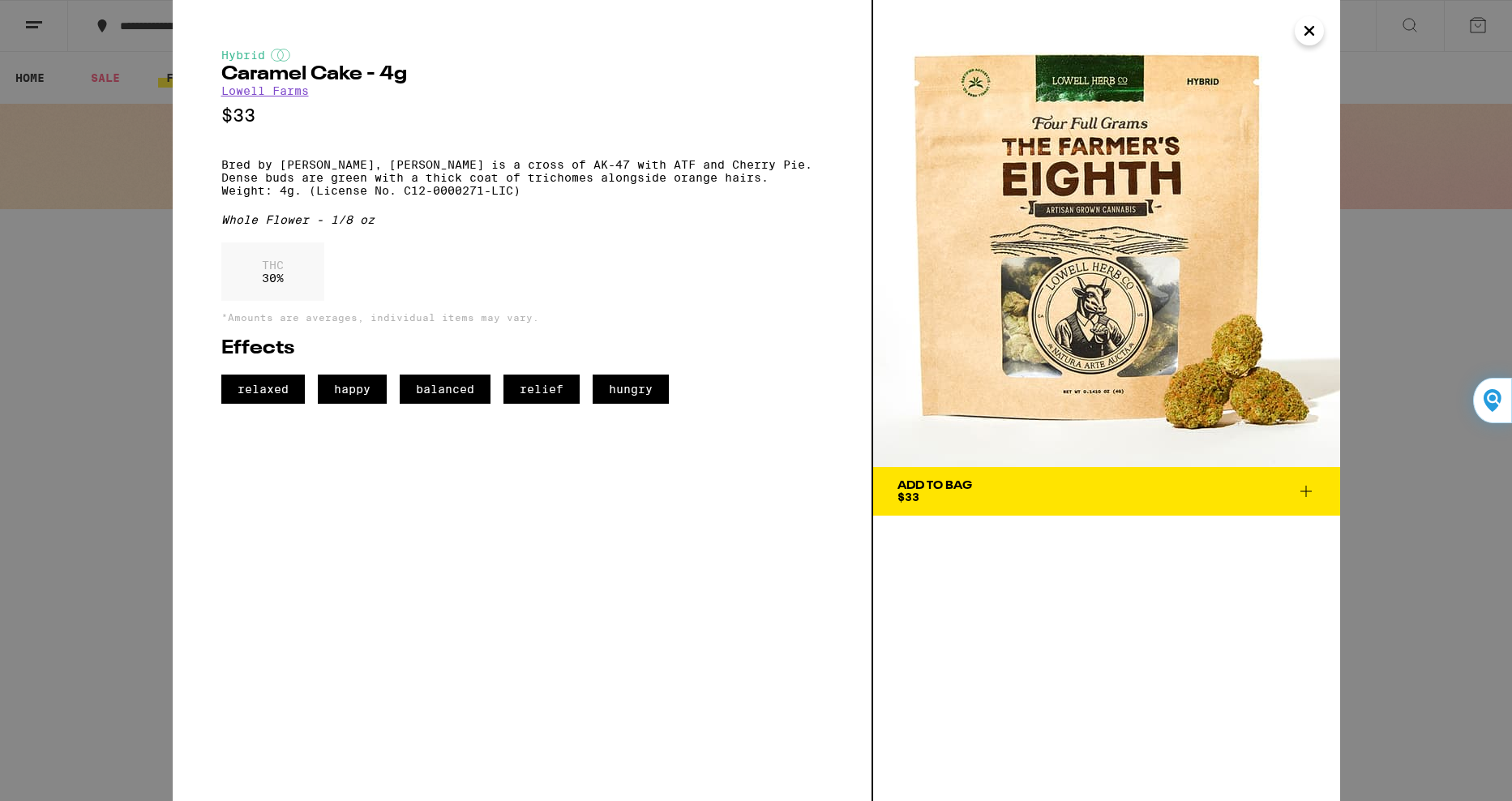
click at [1310, 31] on icon "Close" at bounding box center [1309, 31] width 8 height 8
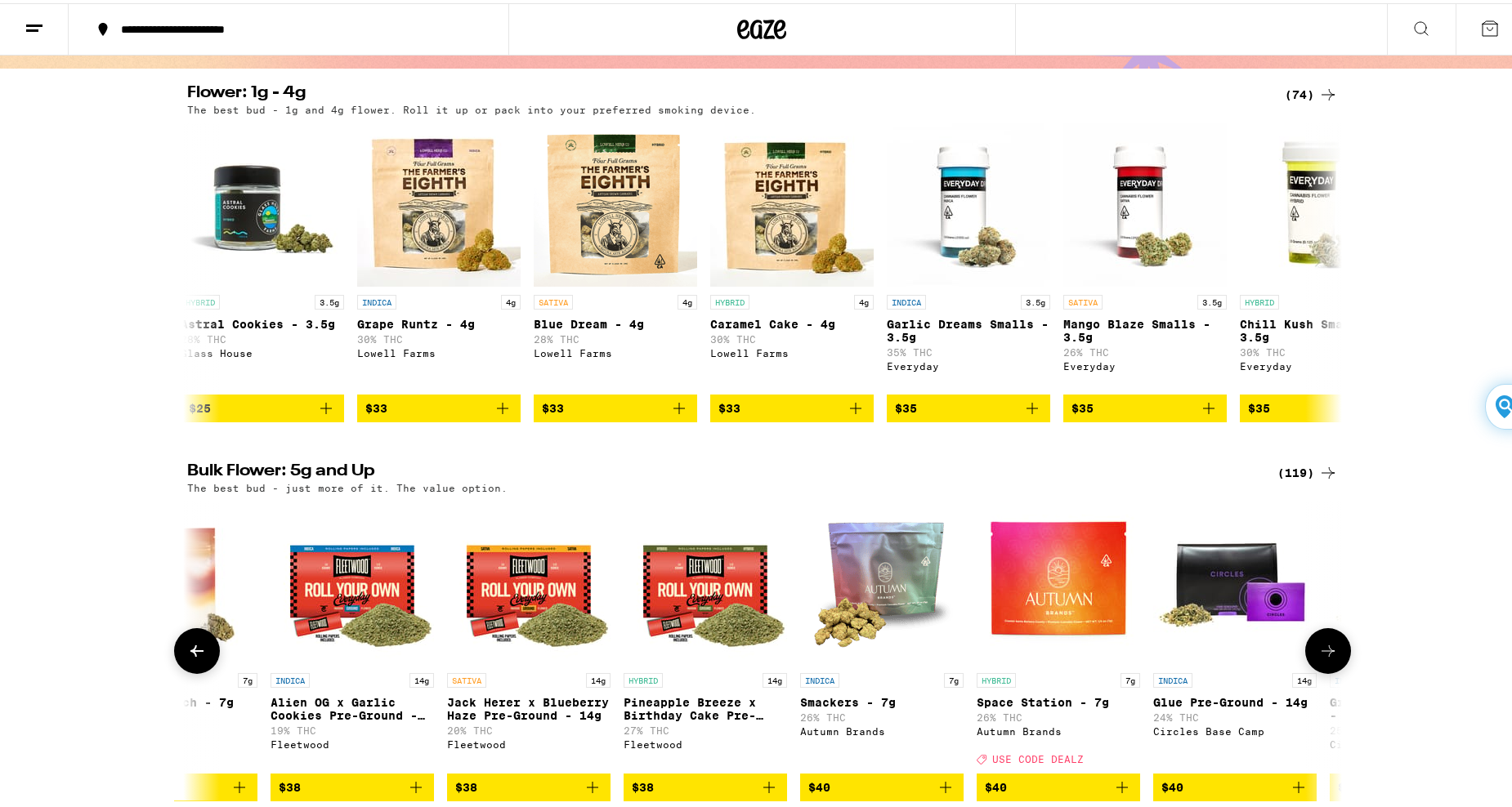
scroll to position [163, 0]
